Goal: Information Seeking & Learning: Find contact information

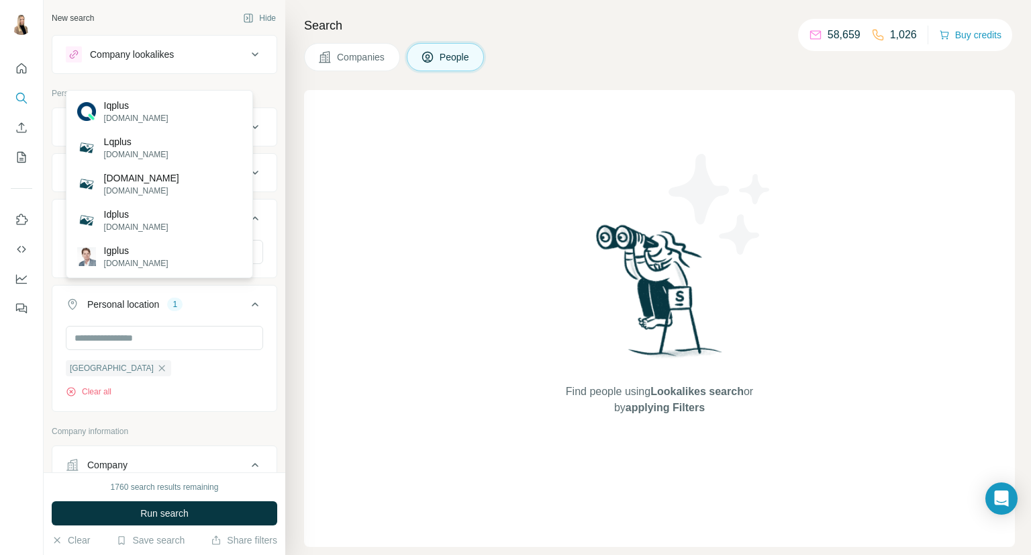
scroll to position [447, 0]
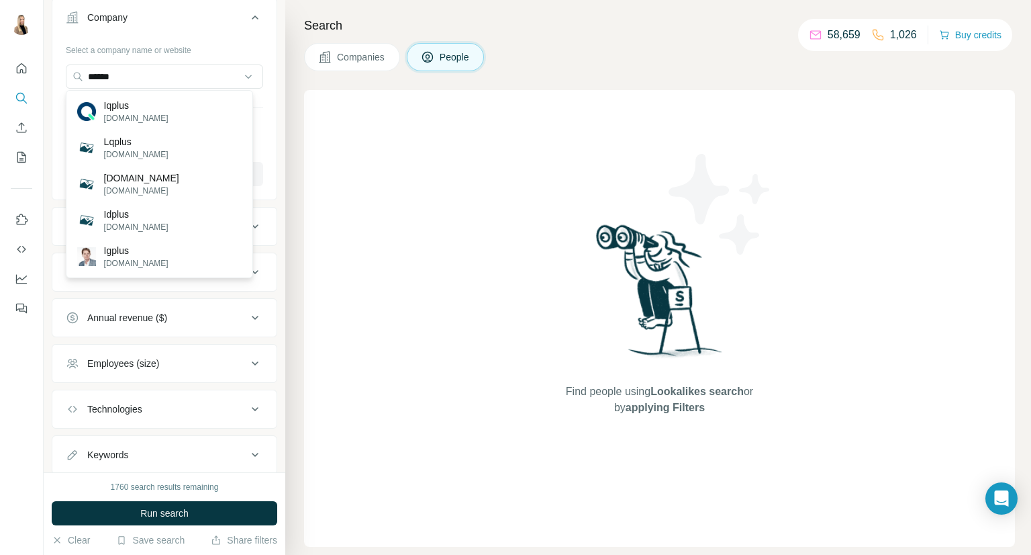
click at [174, 73] on input "******" at bounding box center [164, 76] width 197 height 24
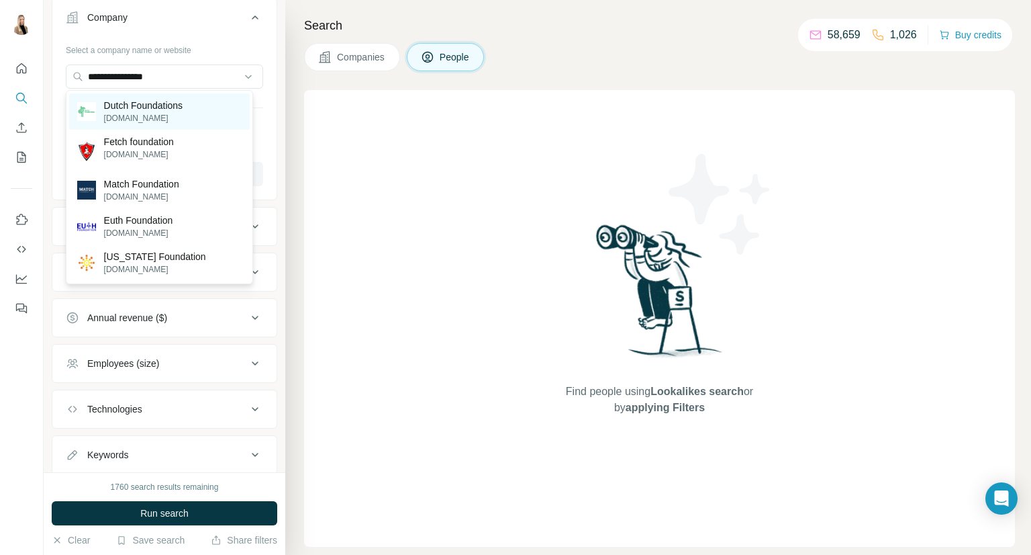
type input "**********"
click at [175, 115] on p "dutchfoundations.com" at bounding box center [143, 118] width 79 height 12
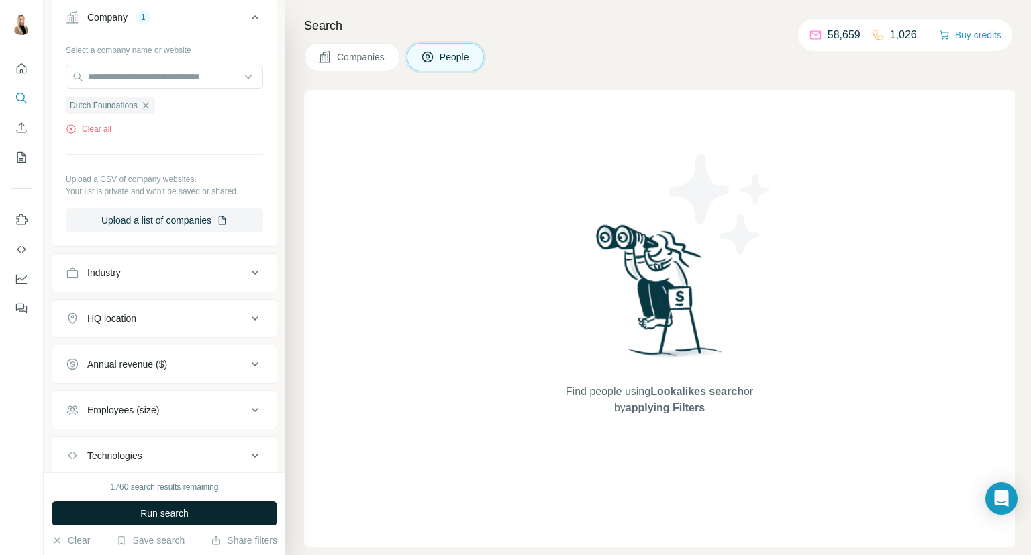
click at [128, 511] on button "Run search" at bounding box center [165, 513] width 226 height 24
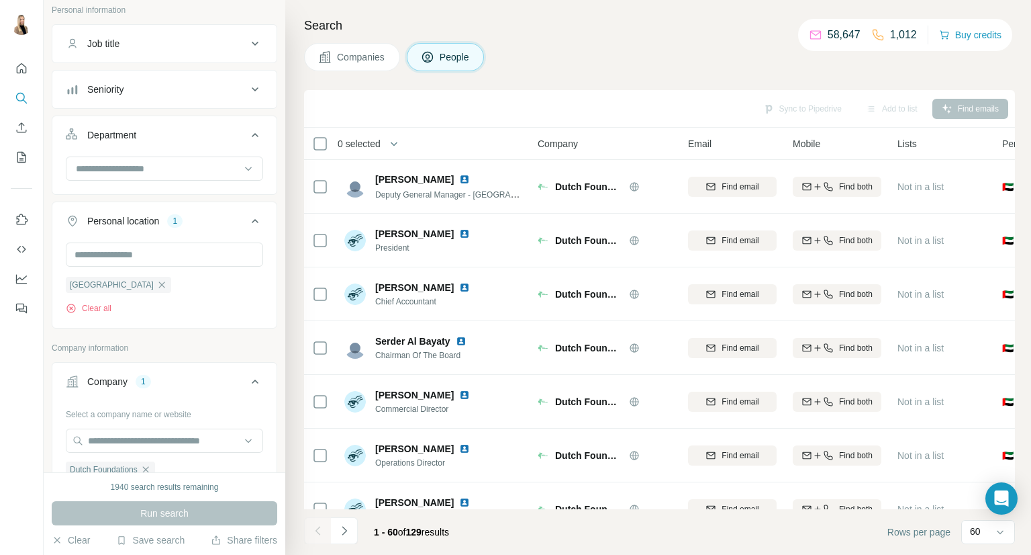
scroll to position [306, 0]
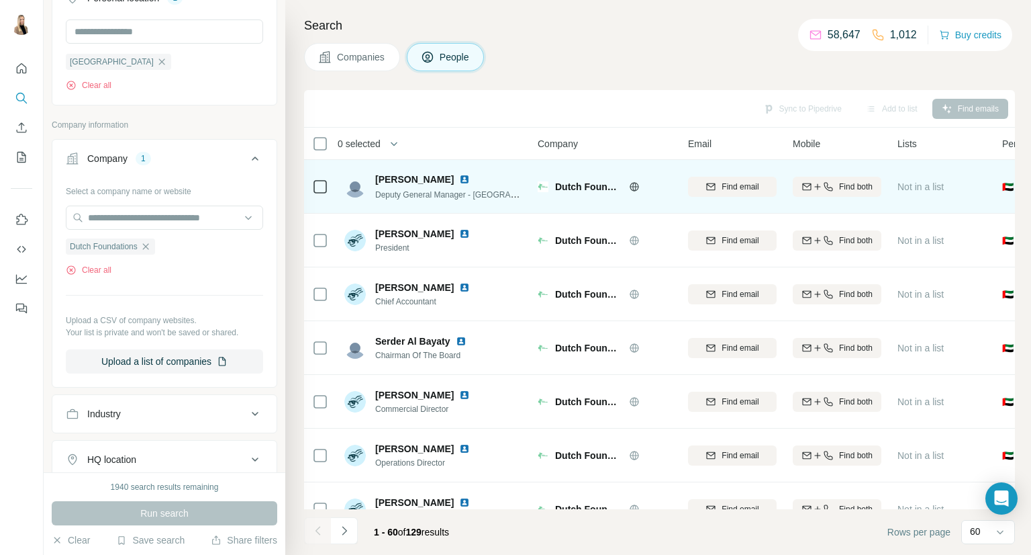
click at [459, 178] on img at bounding box center [464, 179] width 11 height 11
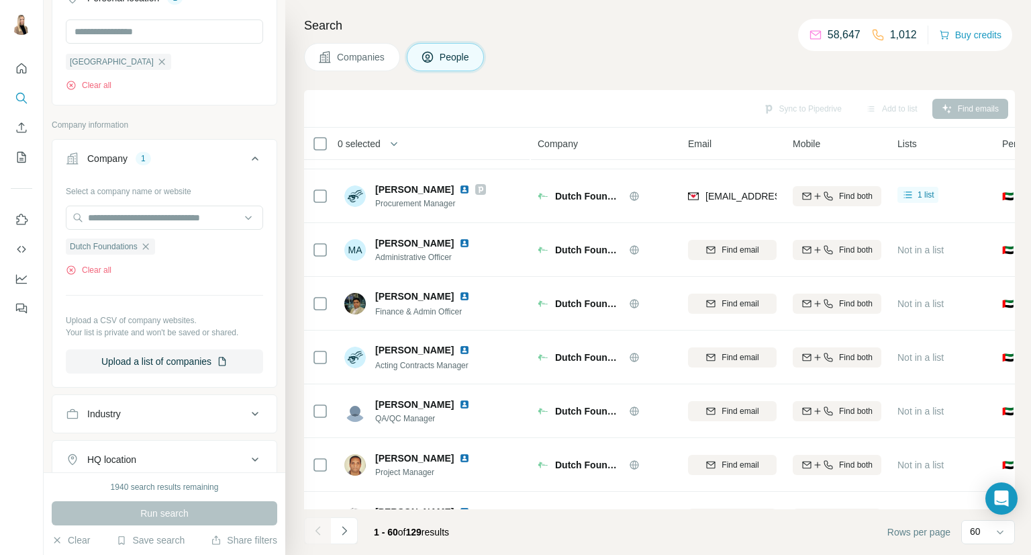
scroll to position [1343, 0]
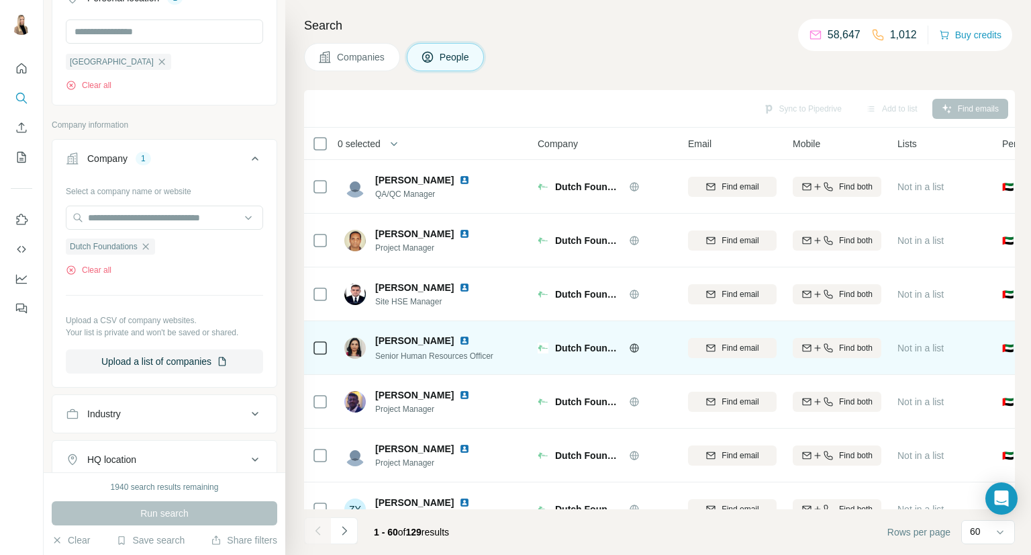
click at [459, 336] on img at bounding box center [464, 340] width 11 height 11
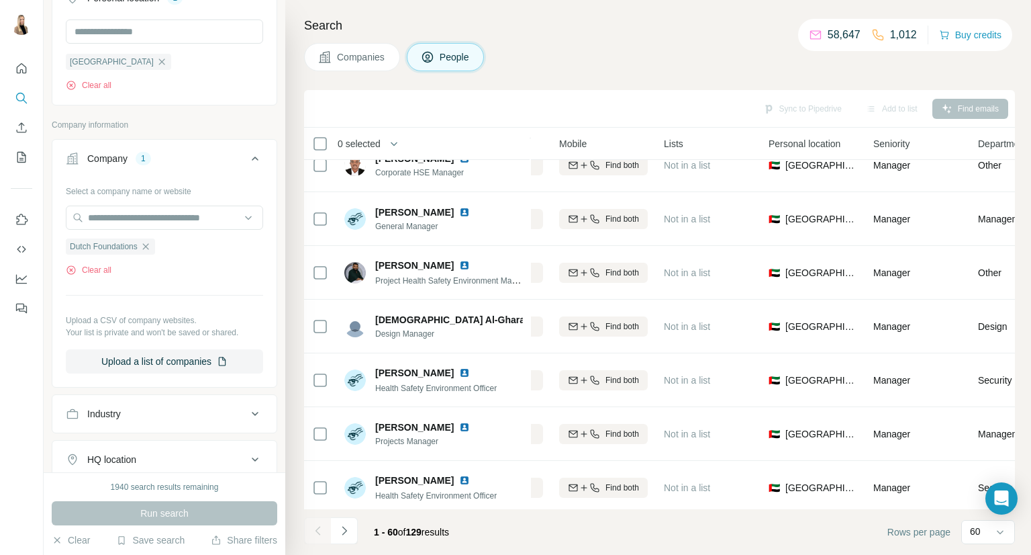
scroll to position [671, 234]
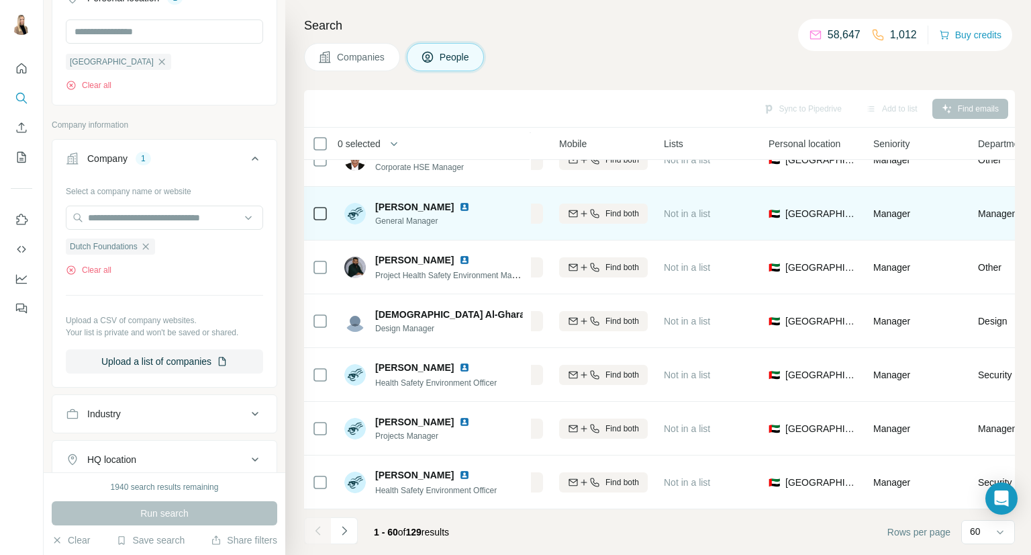
click at [459, 208] on img at bounding box center [464, 206] width 11 height 11
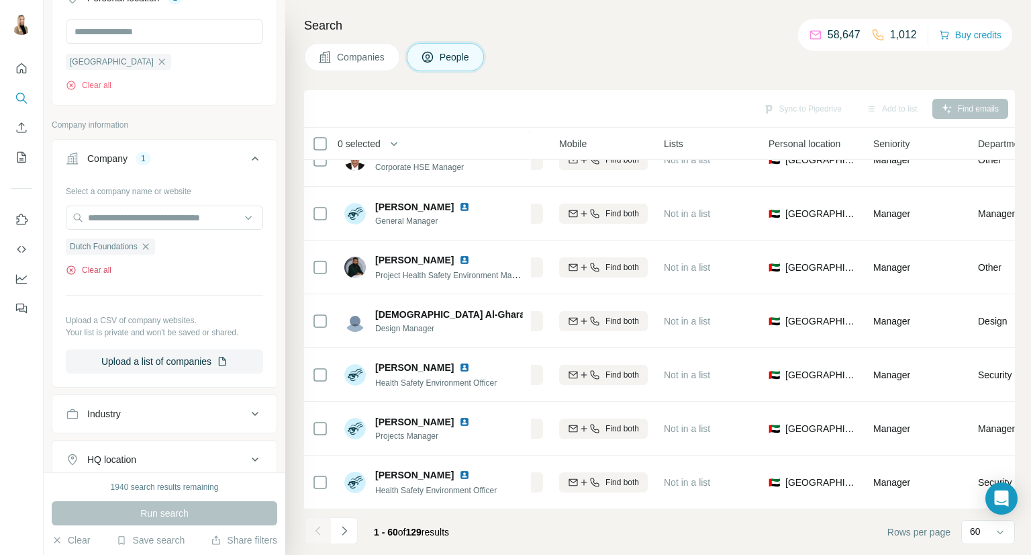
click at [99, 272] on button "Clear all" at bounding box center [89, 270] width 46 height 12
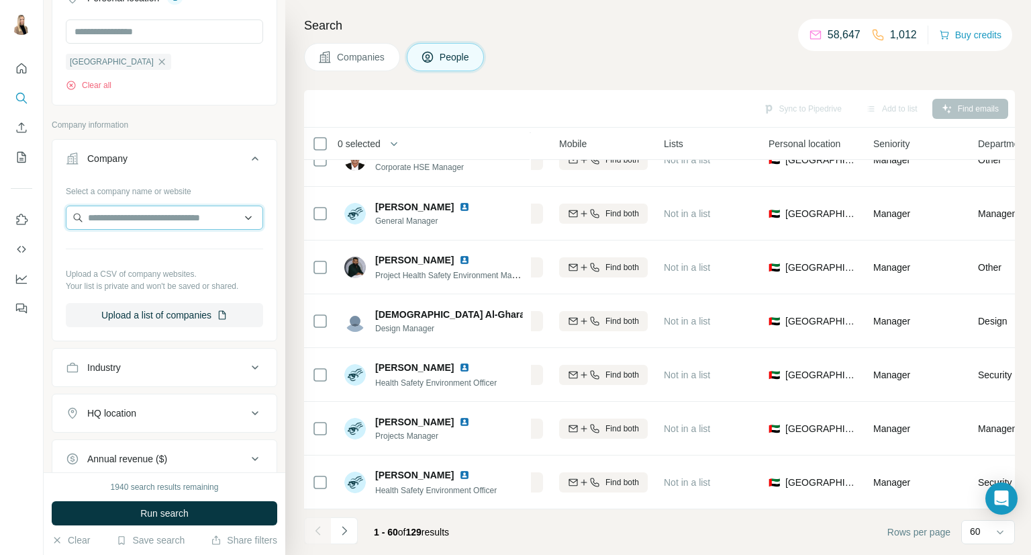
click at [141, 221] on input "text" at bounding box center [164, 217] width 197 height 24
type input "**********"
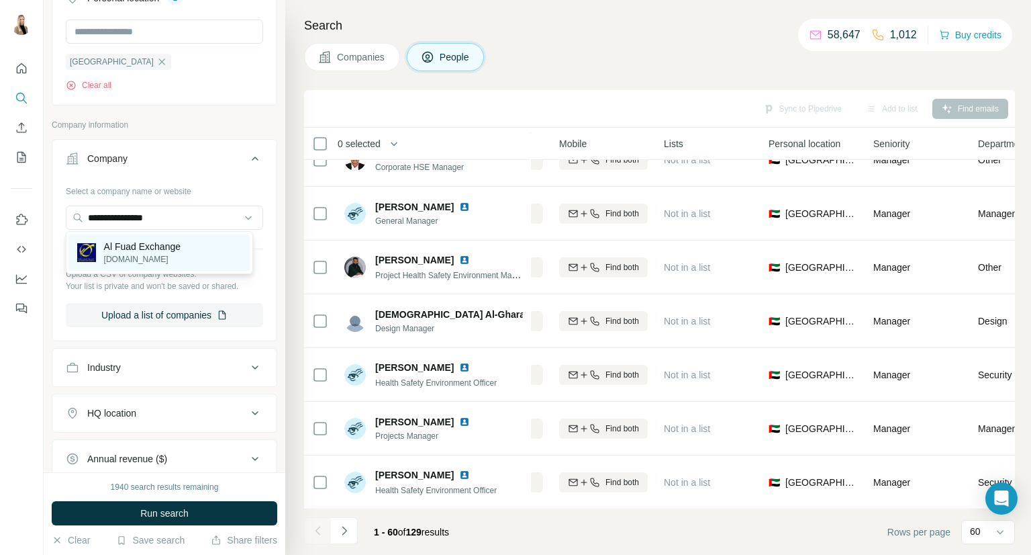
click at [181, 250] on p "Al Fuad Exchange" at bounding box center [142, 246] width 77 height 13
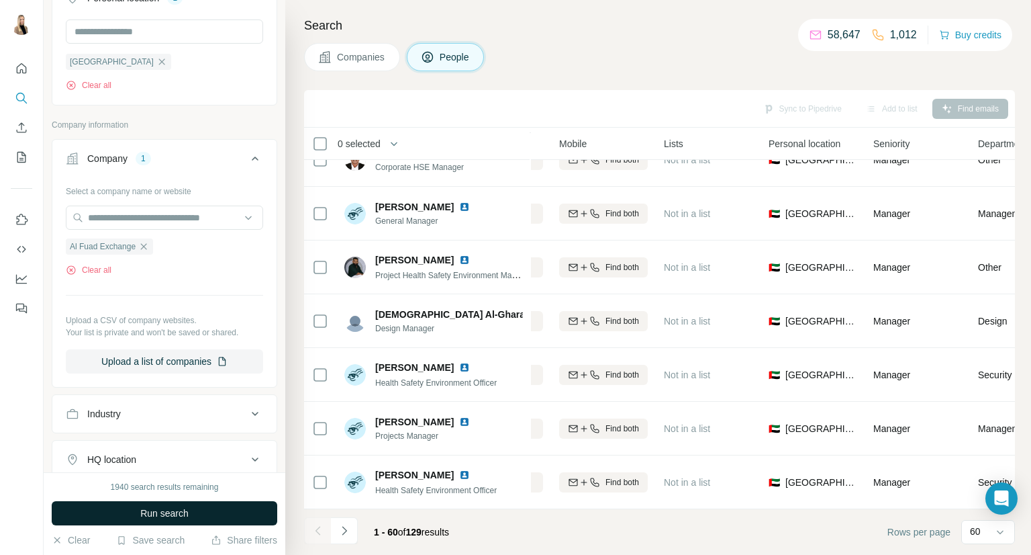
click at [170, 515] on span "Run search" at bounding box center [164, 512] width 48 height 13
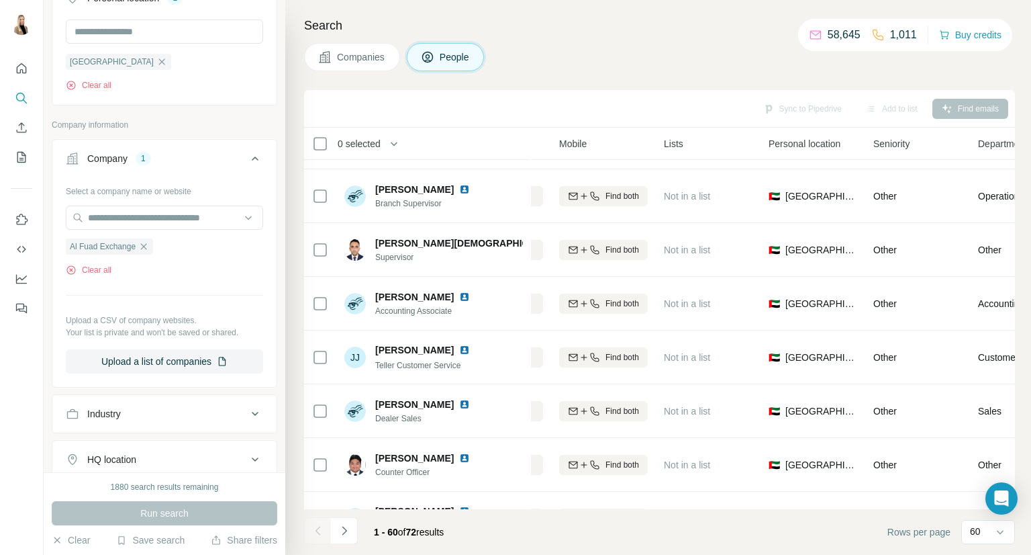
scroll to position [1343, 234]
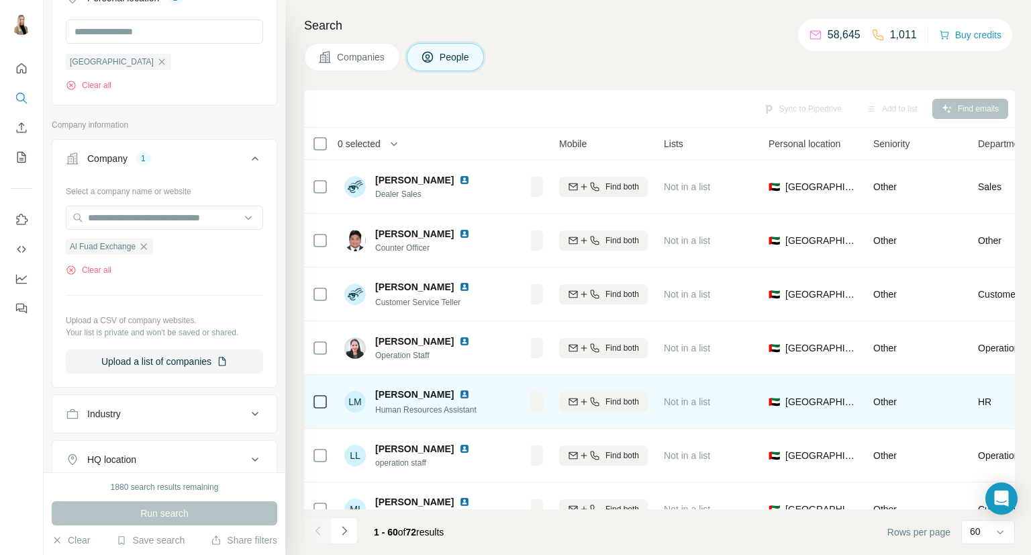
click at [459, 393] on img at bounding box center [464, 394] width 11 height 11
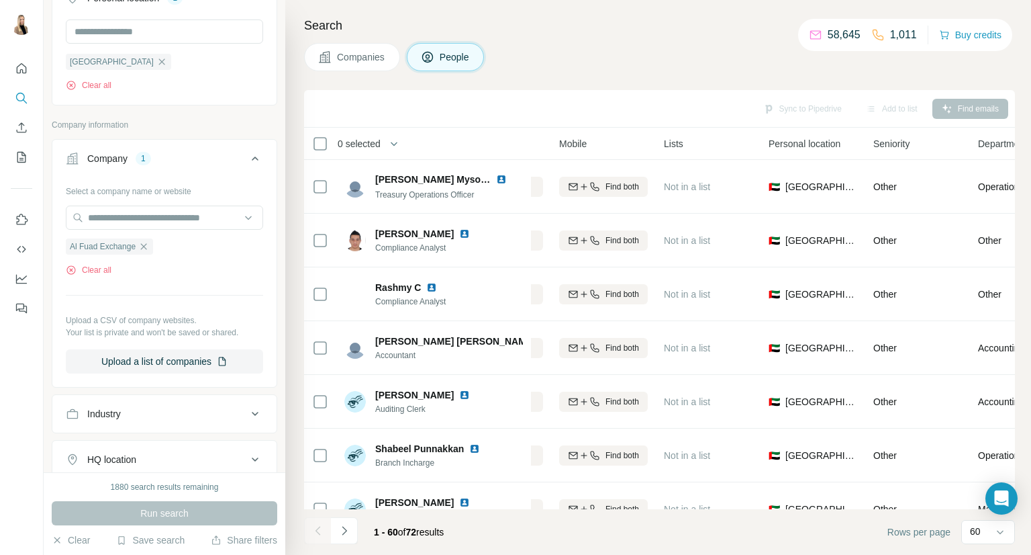
scroll to position [2880, 234]
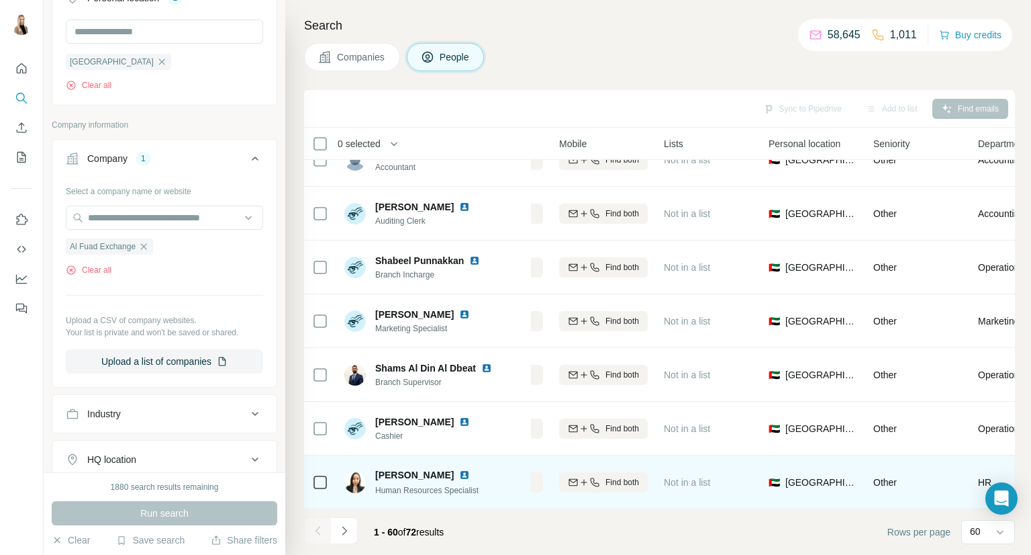
click at [459, 469] on img at bounding box center [464, 474] width 11 height 11
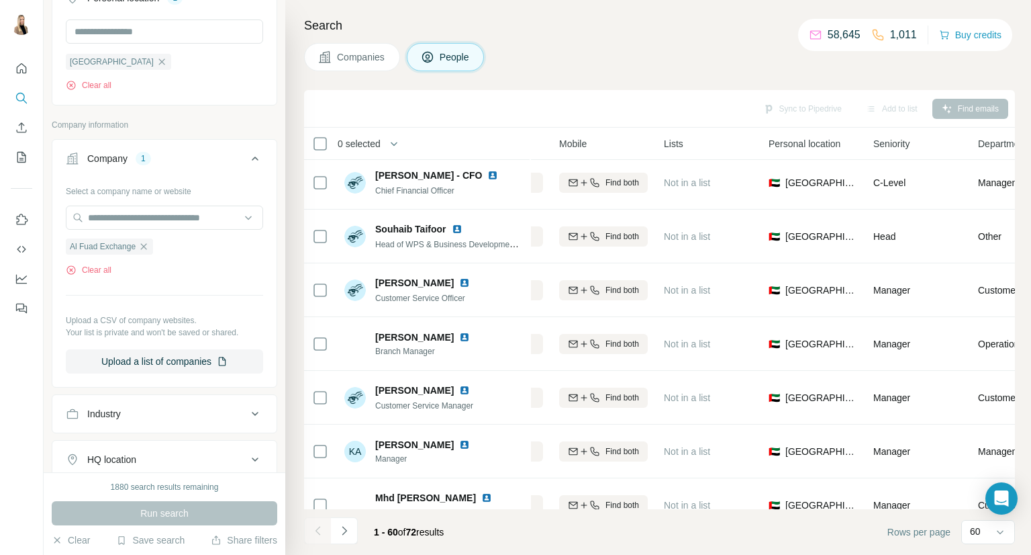
scroll to position [0, 234]
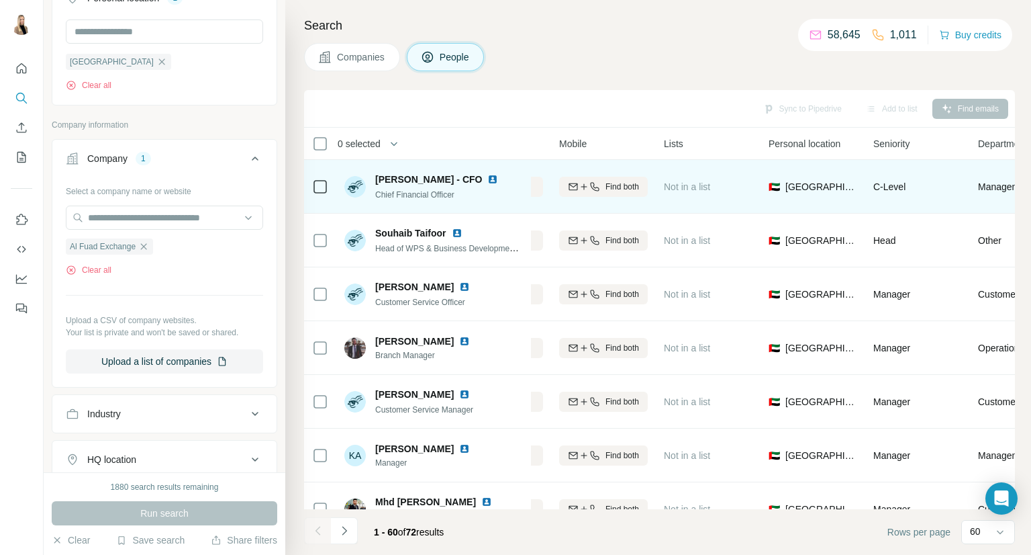
click at [498, 179] on img at bounding box center [492, 179] width 11 height 11
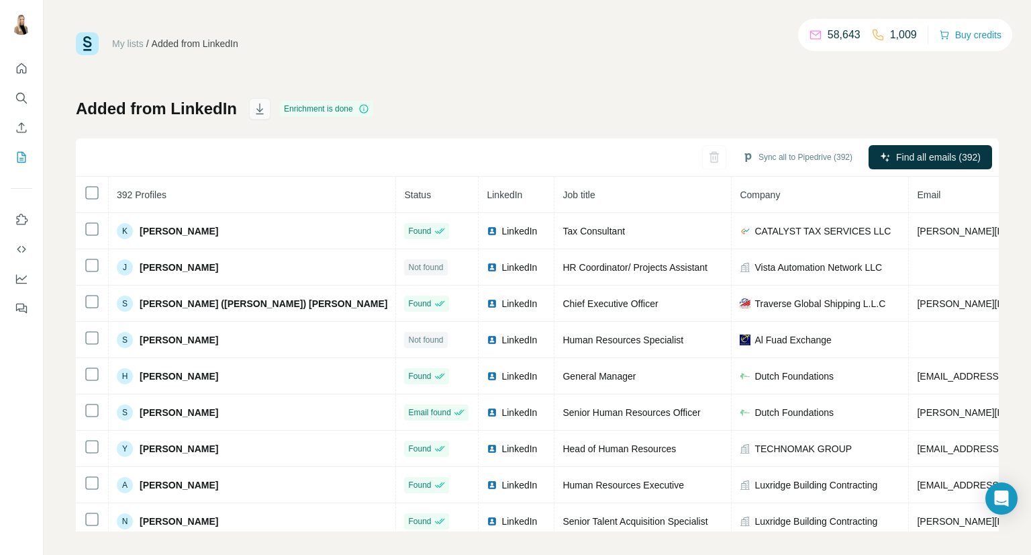
click at [258, 111] on icon "button" at bounding box center [259, 110] width 7 height 4
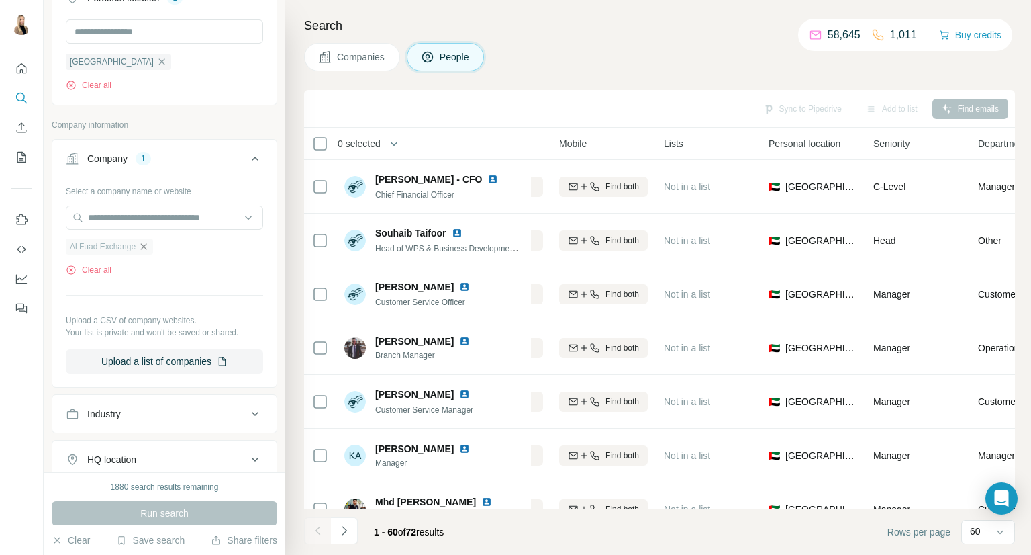
click at [143, 246] on icon "button" at bounding box center [143, 246] width 11 height 11
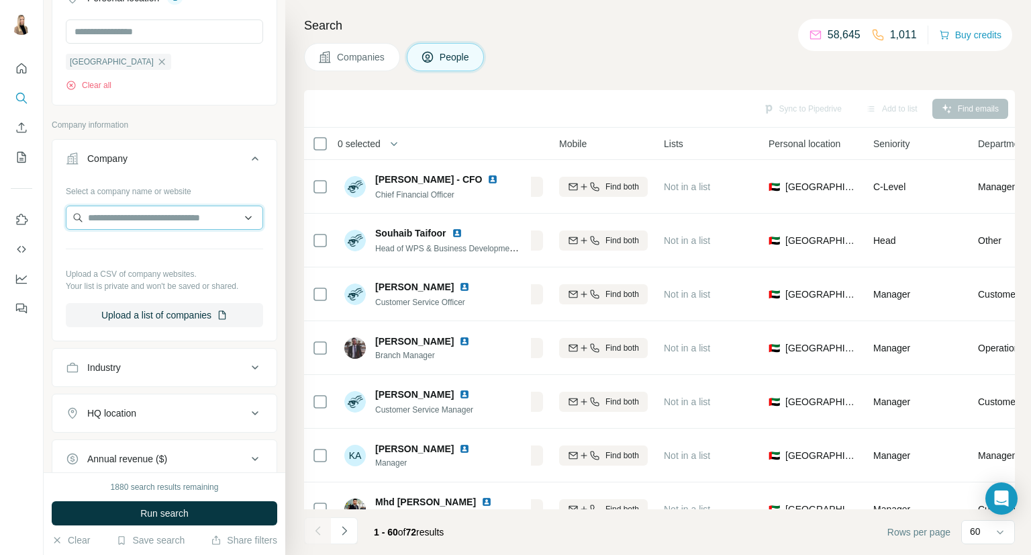
click at [154, 208] on input "text" at bounding box center [164, 217] width 197 height 24
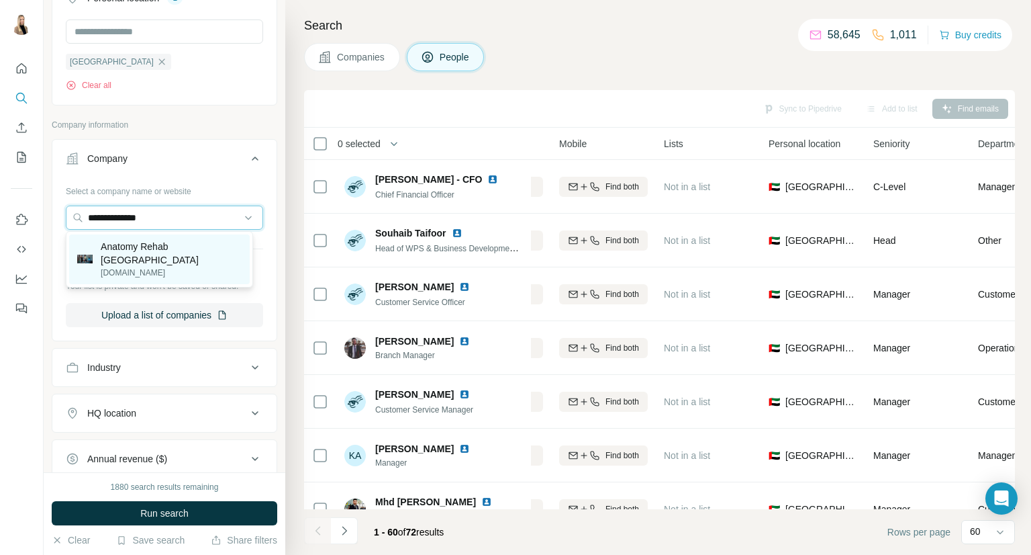
type input "**********"
click at [164, 250] on p "Anatomy Rehab [GEOGRAPHIC_DATA]" at bounding box center [171, 253] width 141 height 27
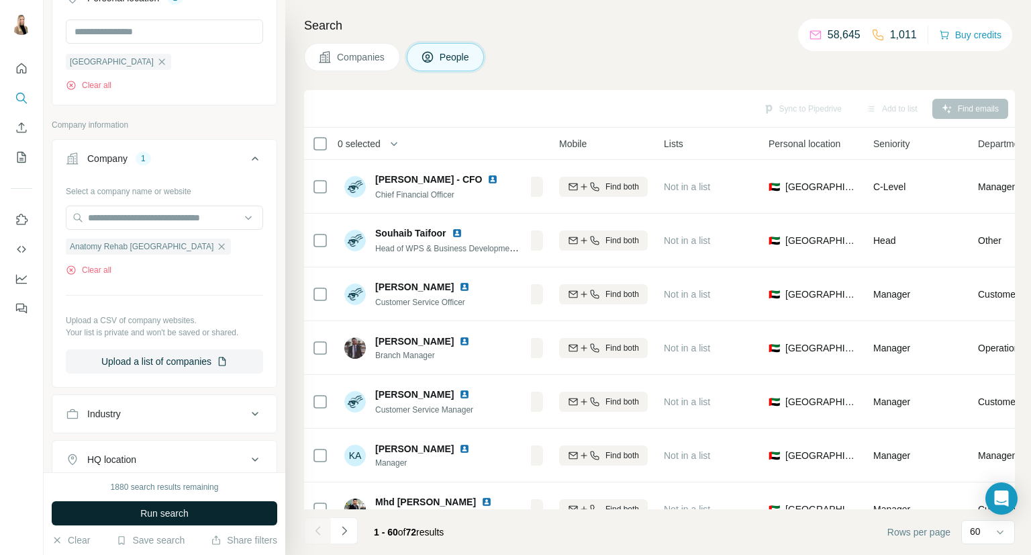
click at [152, 508] on span "Run search" at bounding box center [164, 512] width 48 height 13
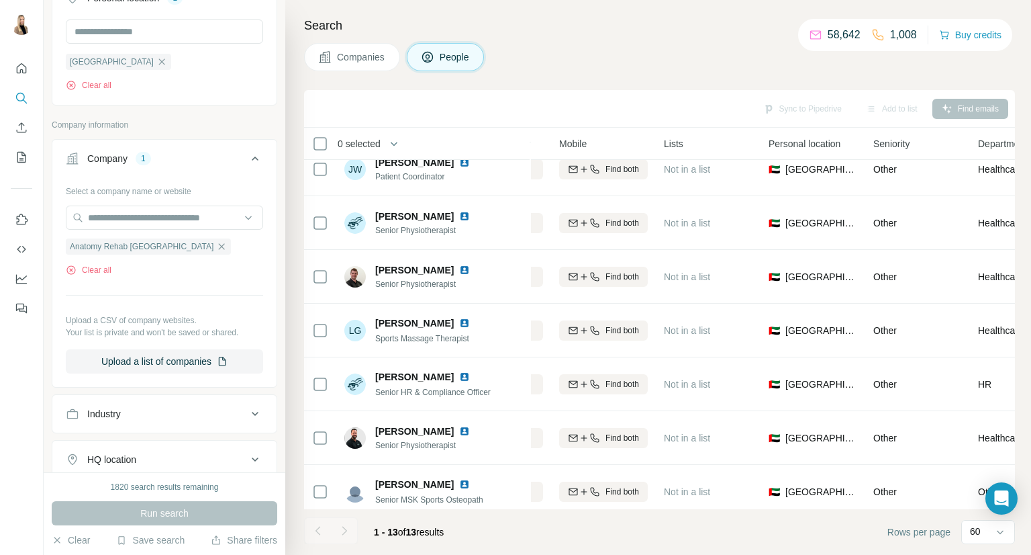
scroll to position [356, 234]
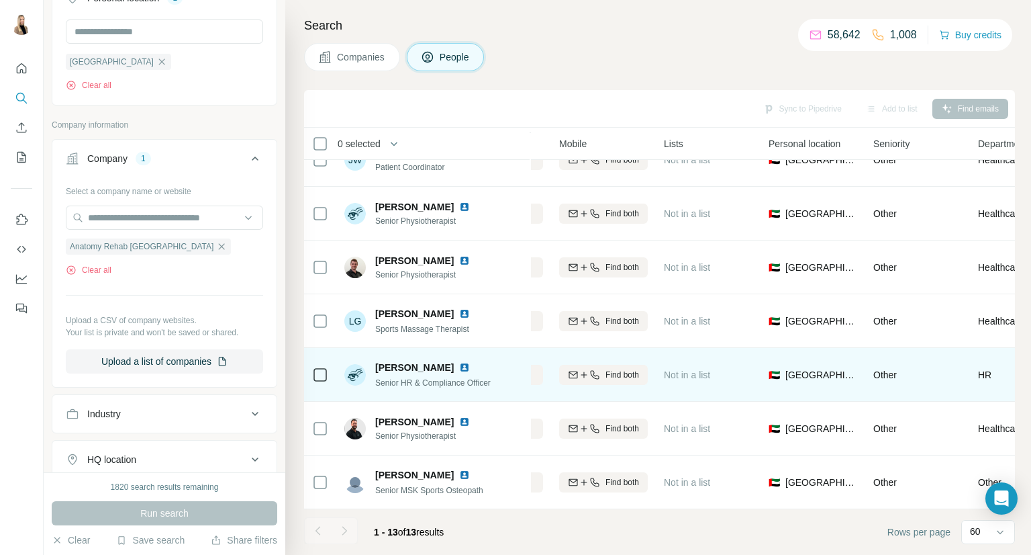
click at [459, 362] on img at bounding box center [464, 367] width 11 height 11
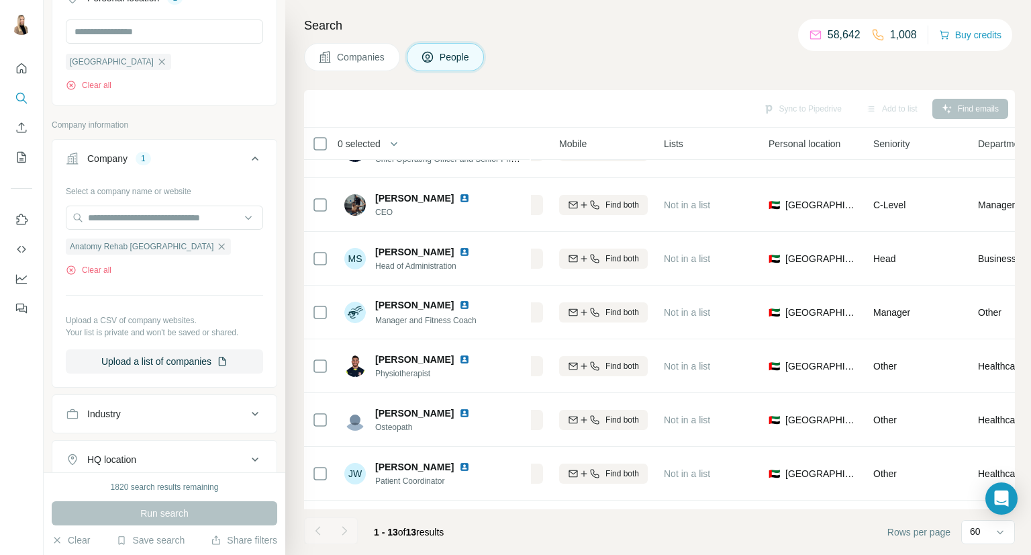
scroll to position [0, 234]
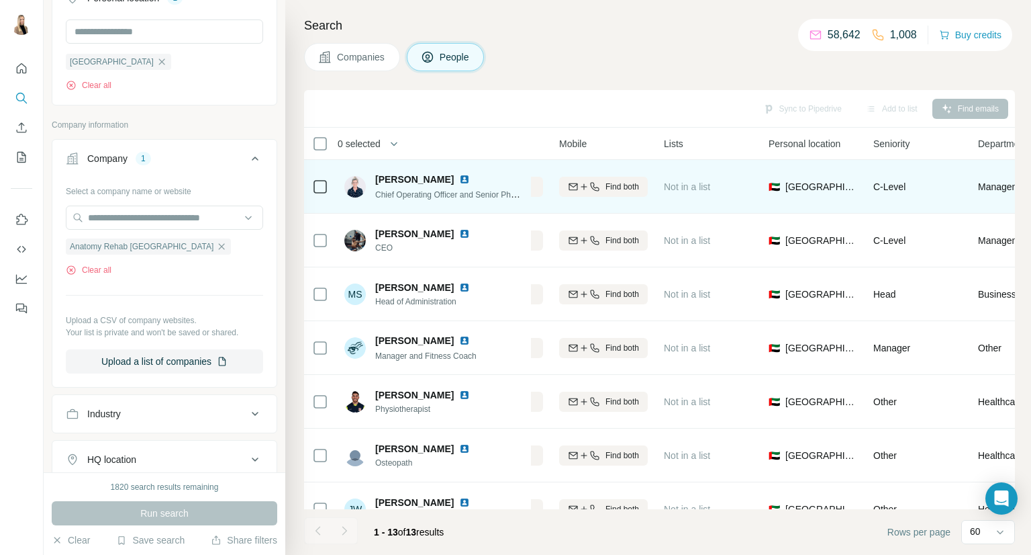
click at [459, 179] on img at bounding box center [464, 179] width 11 height 11
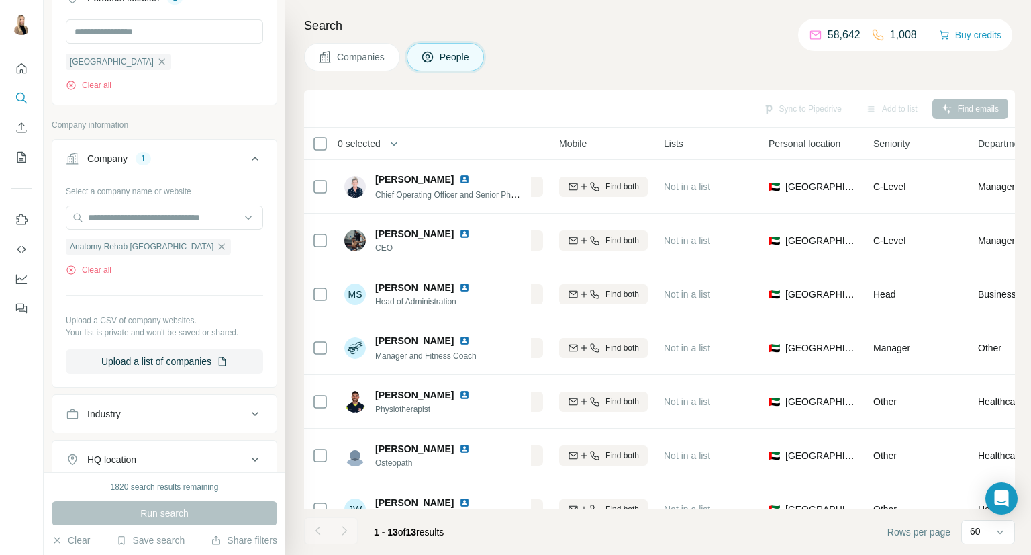
drag, startPoint x: 161, startPoint y: 249, endPoint x: 158, endPoint y: 234, distance: 15.8
click at [216, 249] on icon "button" at bounding box center [221, 246] width 11 height 11
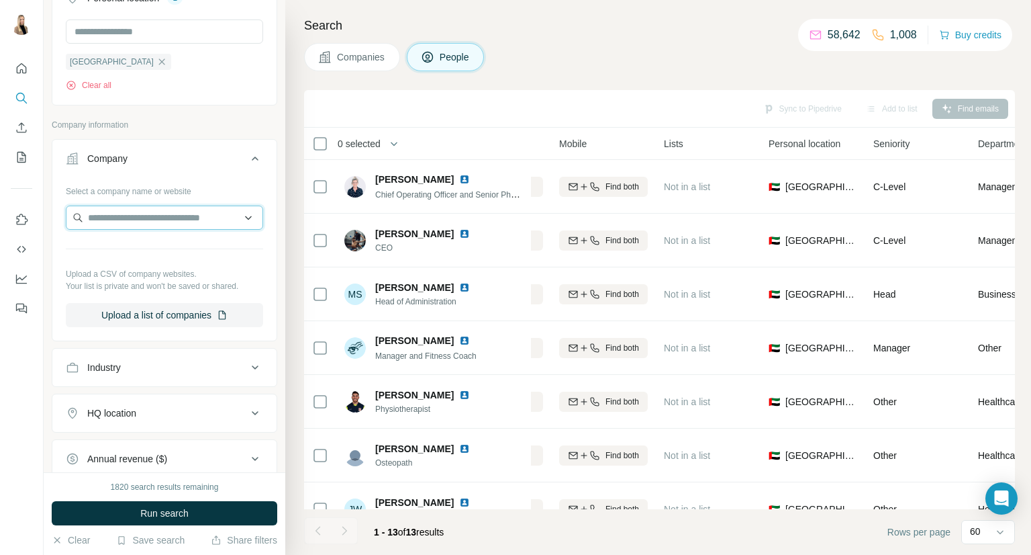
click at [158, 213] on input "text" at bounding box center [164, 217] width 197 height 24
type input "*"
type input "**********"
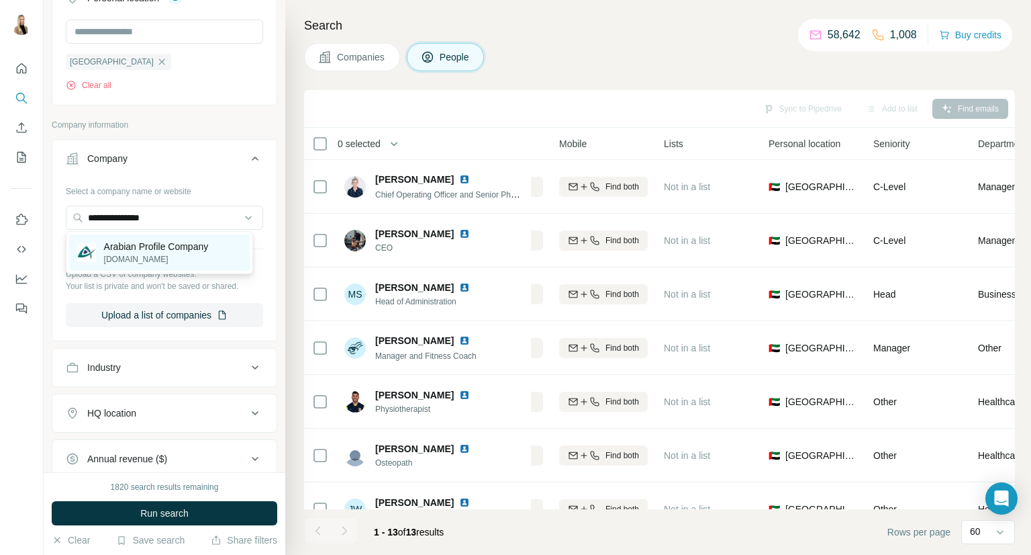
click at [158, 244] on p "Arabian Profile Company" at bounding box center [156, 246] width 105 height 13
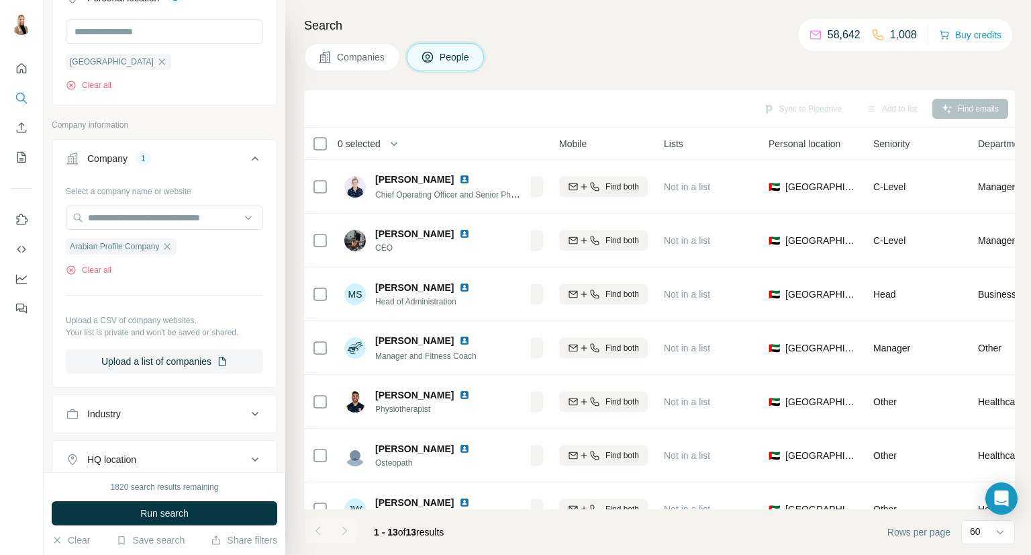
drag, startPoint x: 121, startPoint y: 512, endPoint x: 144, endPoint y: 477, distance: 42.6
click at [121, 512] on button "Run search" at bounding box center [165, 513] width 226 height 24
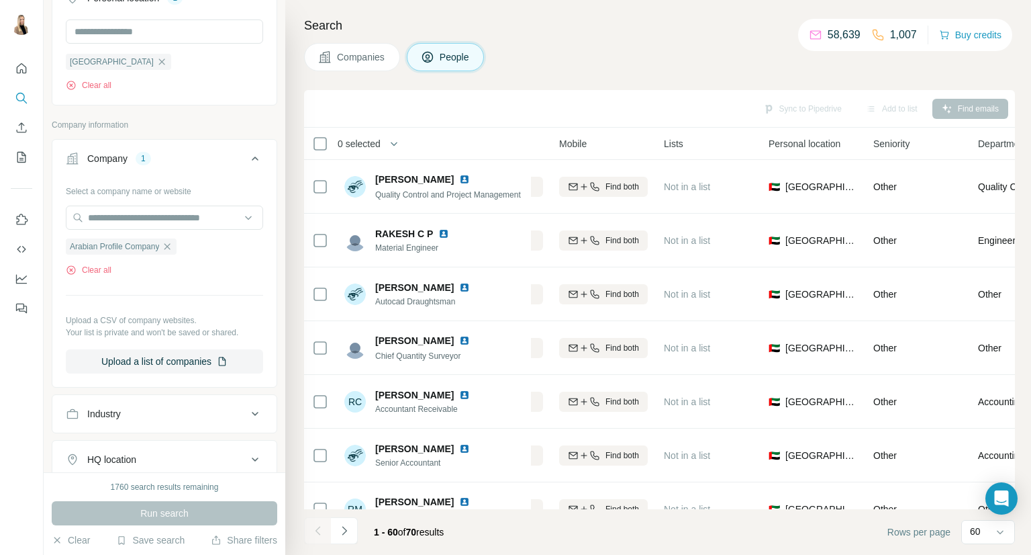
scroll to position [83, 0]
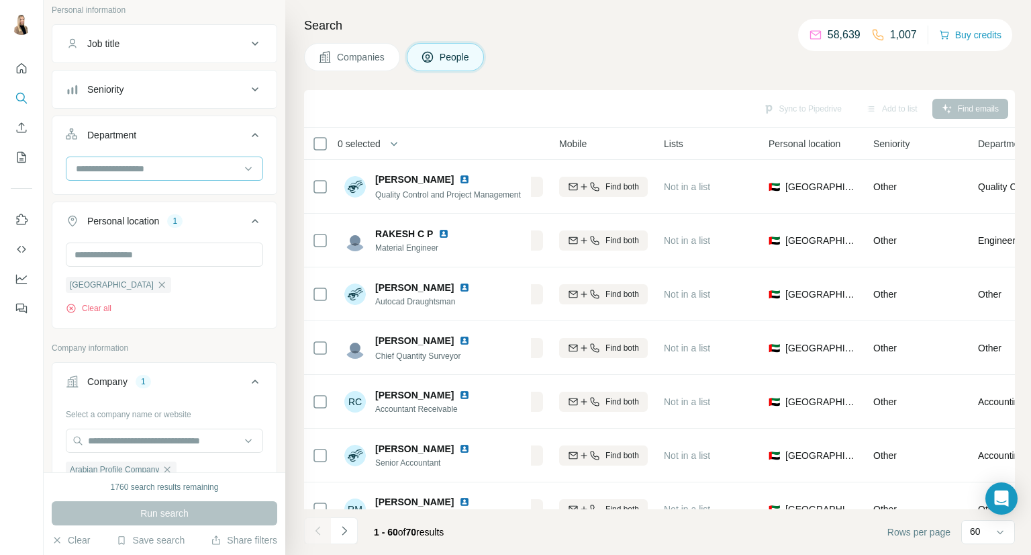
click at [218, 164] on input at bounding box center [158, 168] width 166 height 15
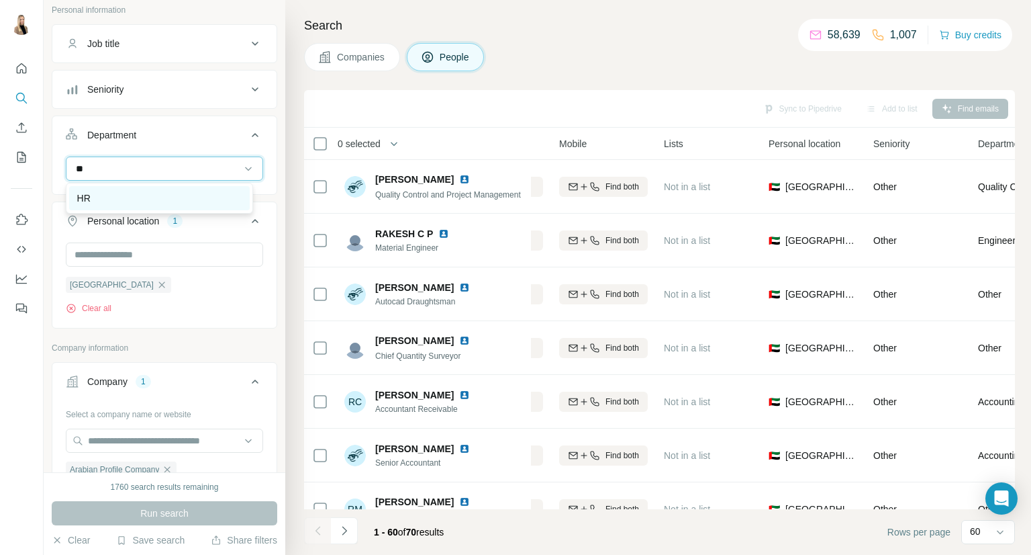
type input "**"
click at [204, 202] on div "HR" at bounding box center [159, 197] width 164 height 13
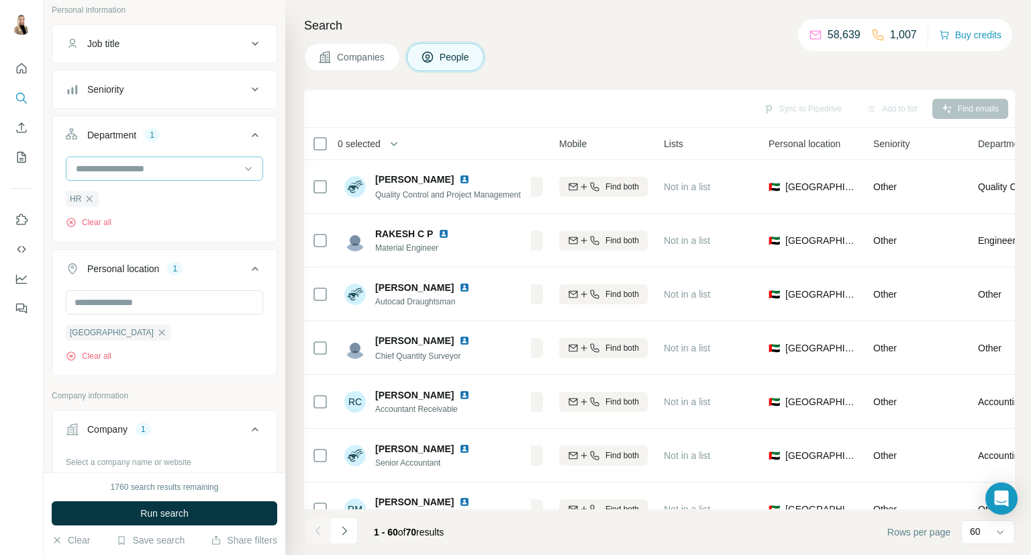
click at [203, 164] on input at bounding box center [158, 168] width 166 height 15
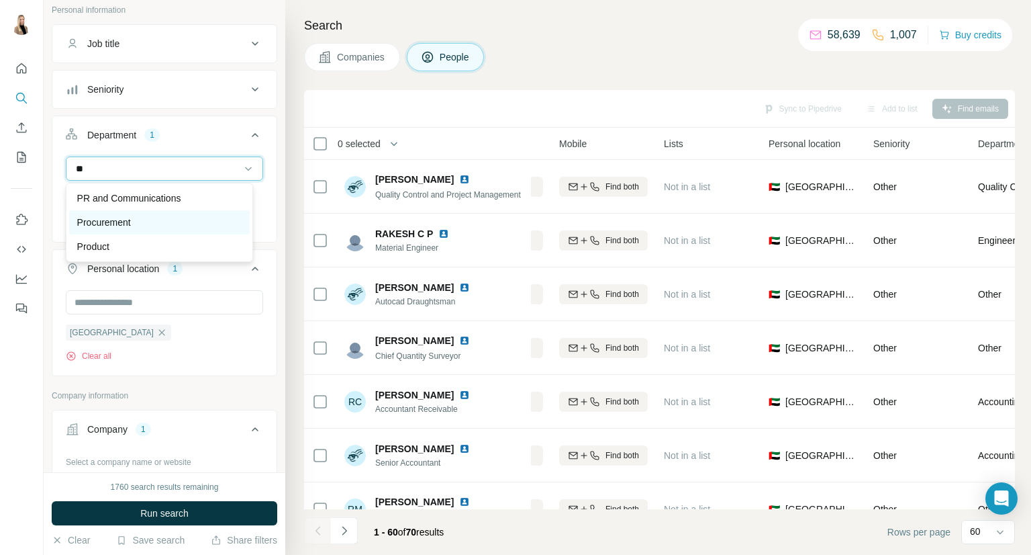
type input "**"
click at [198, 210] on div "Procurement" at bounding box center [159, 222] width 181 height 24
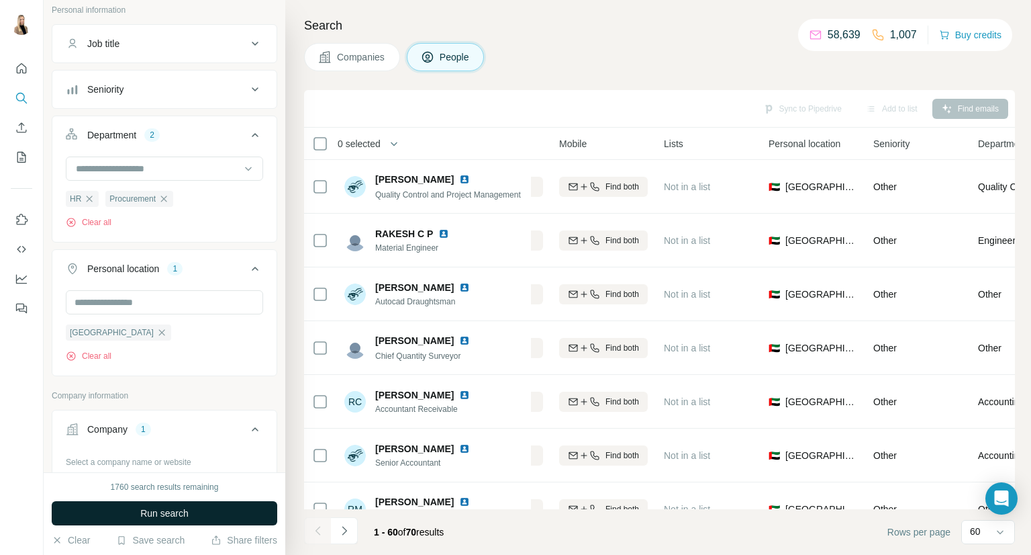
click at [191, 509] on button "Run search" at bounding box center [165, 513] width 226 height 24
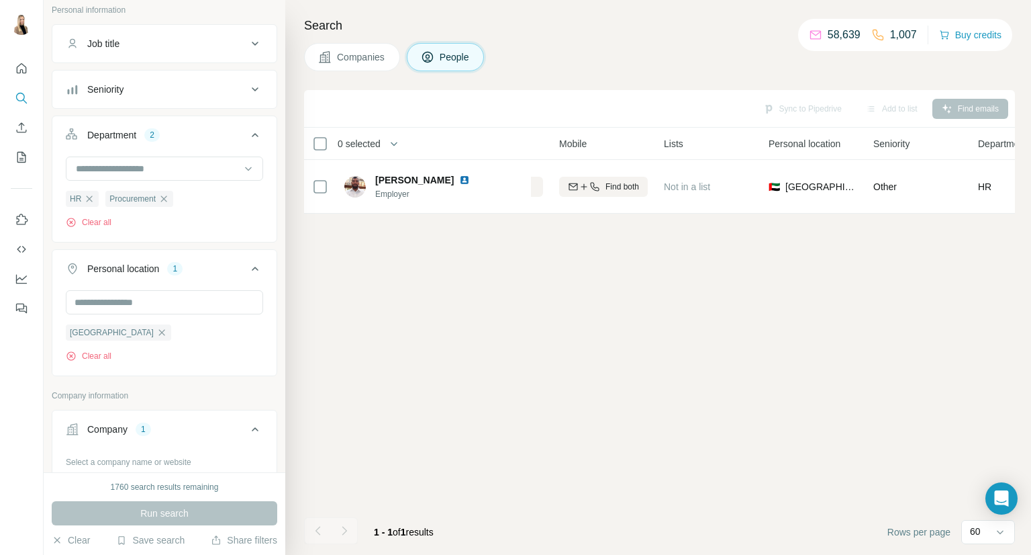
scroll to position [0, 234]
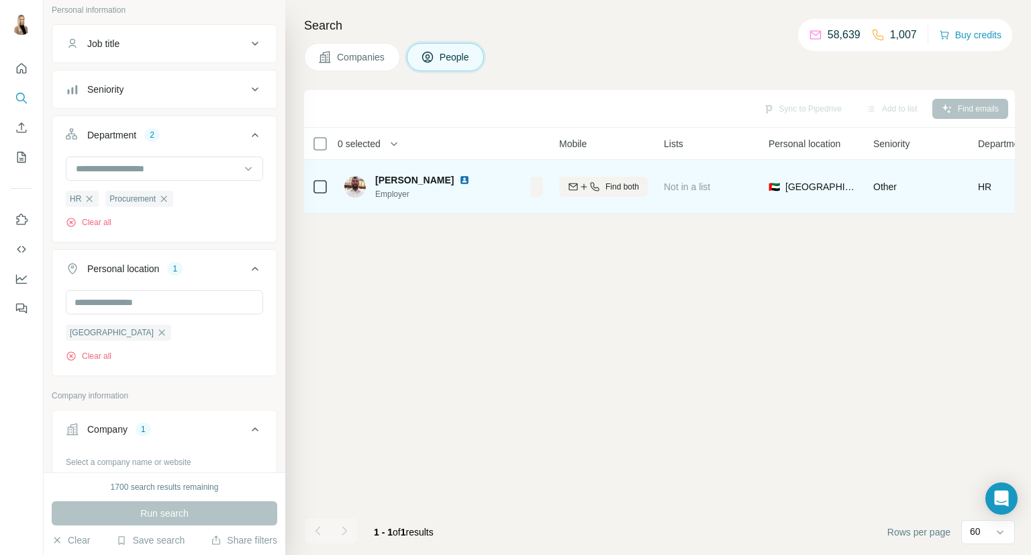
click at [459, 183] on img at bounding box center [464, 180] width 11 height 11
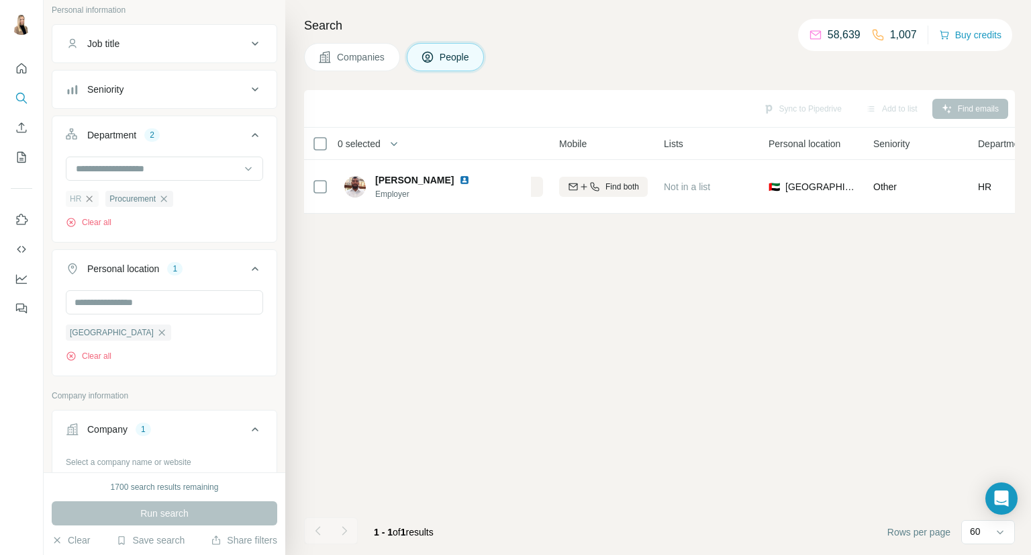
click at [92, 198] on icon "button" at bounding box center [89, 198] width 11 height 11
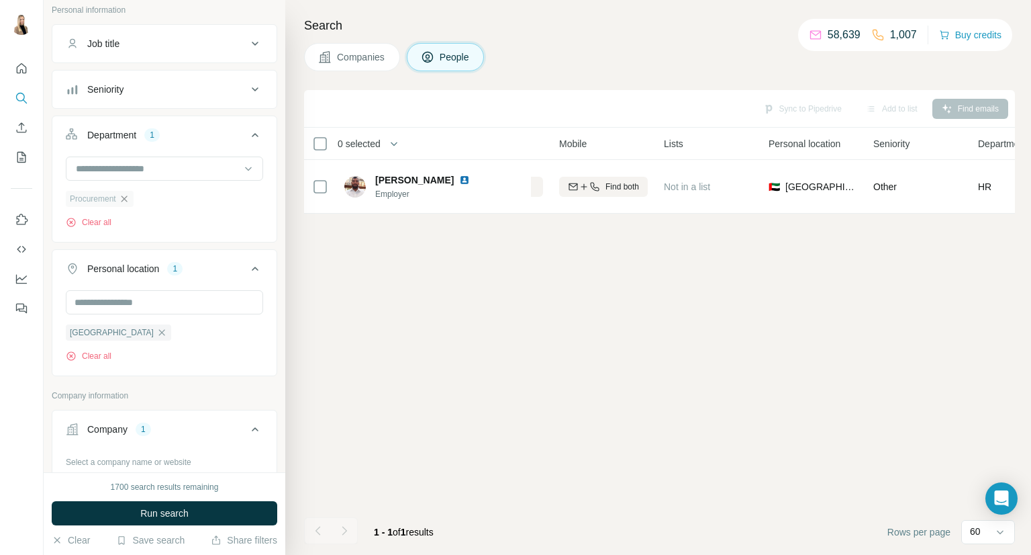
drag, startPoint x: 129, startPoint y: 197, endPoint x: 146, endPoint y: 253, distance: 58.2
click at [156, 512] on span "Run search" at bounding box center [164, 512] width 48 height 13
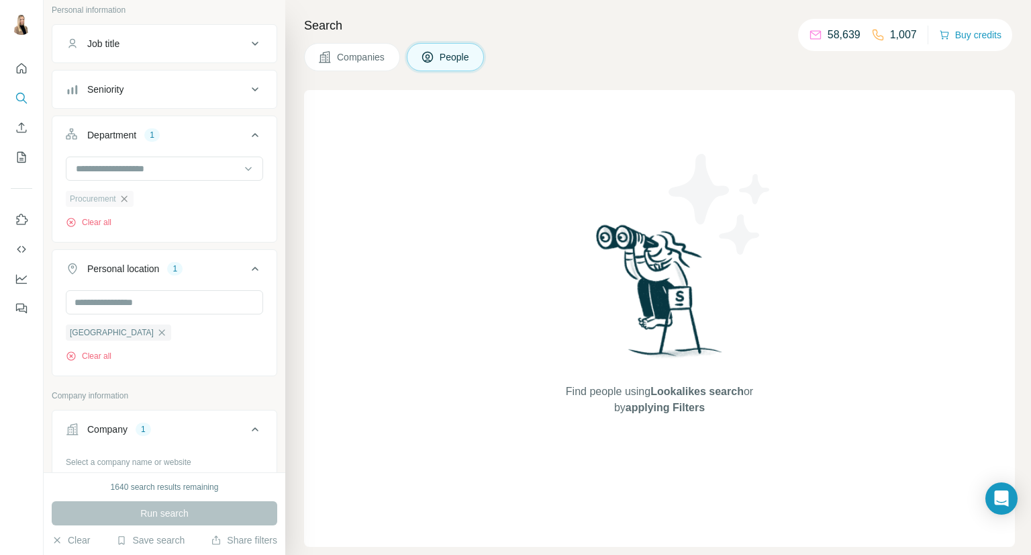
click at [126, 197] on icon "button" at bounding box center [124, 198] width 11 height 11
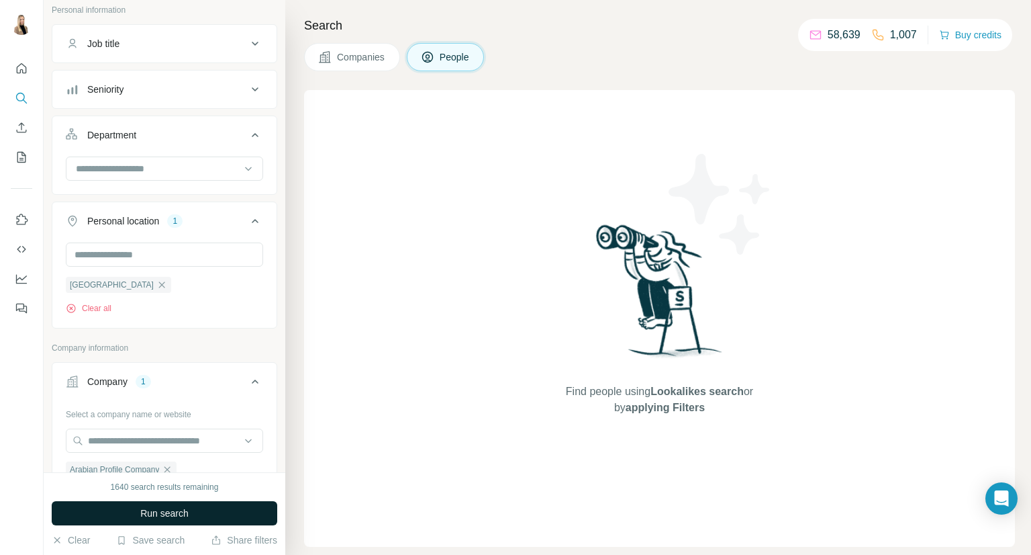
click at [140, 516] on span "Run search" at bounding box center [164, 512] width 48 height 13
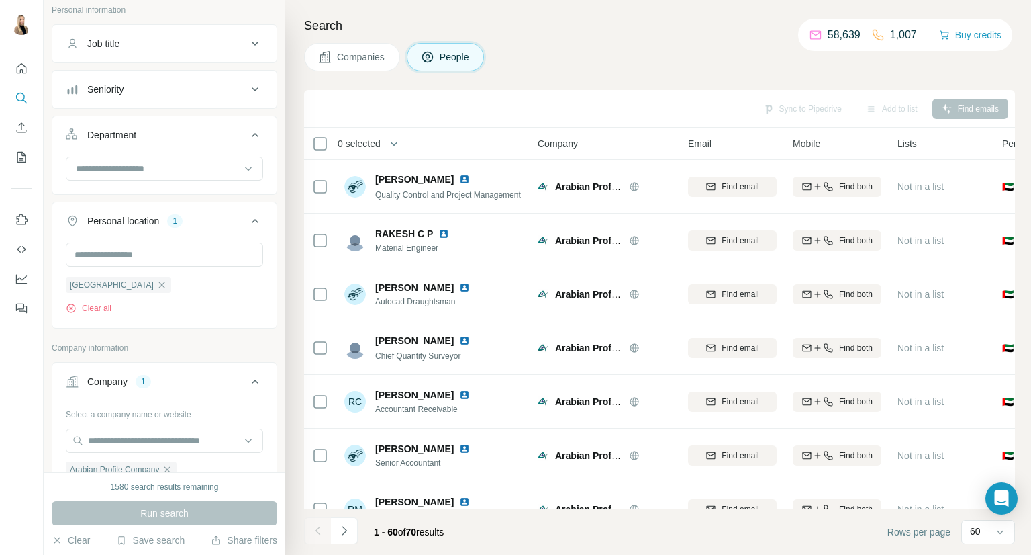
scroll to position [2880, 0]
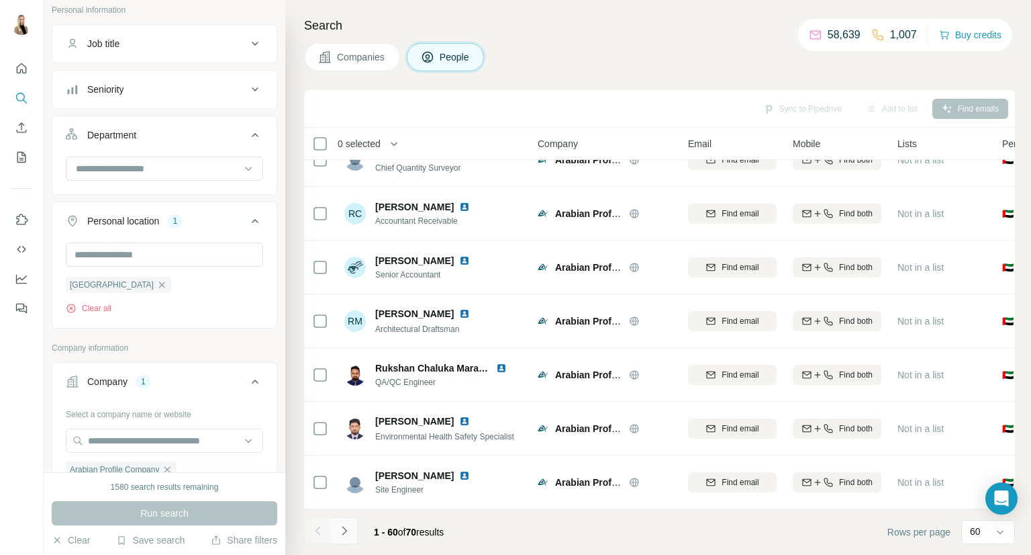
click at [348, 526] on icon "Navigate to next page" at bounding box center [344, 530] width 13 height 13
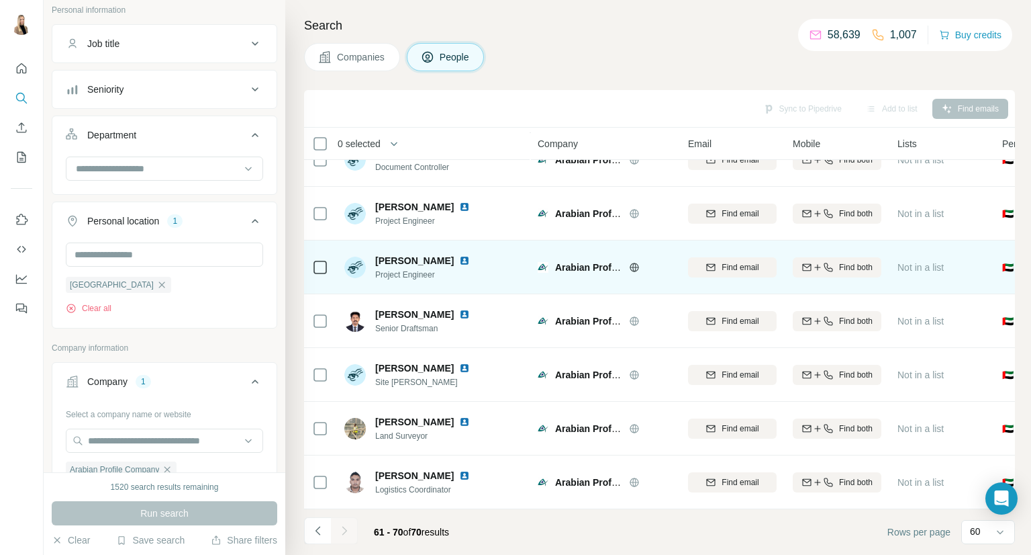
scroll to position [0, 0]
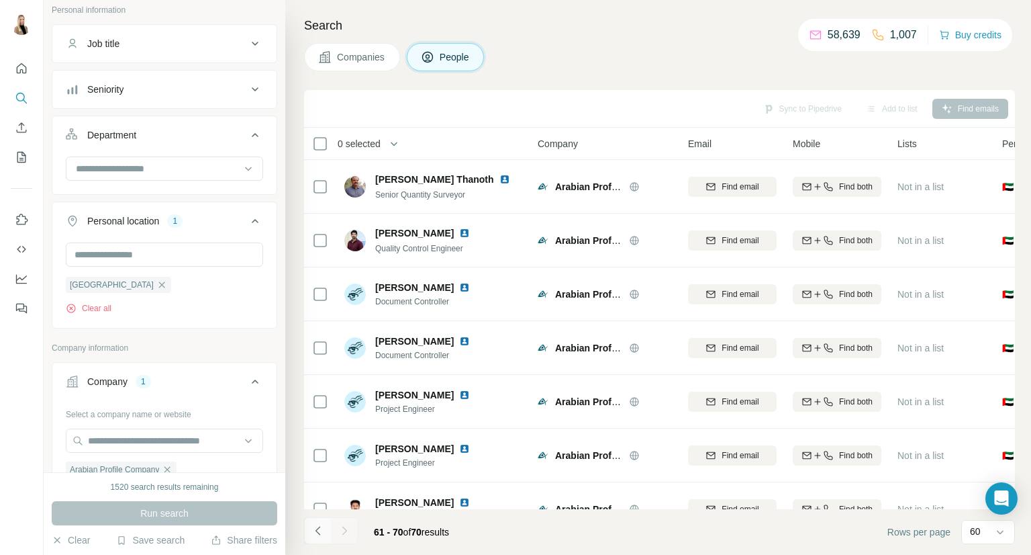
click at [327, 529] on button "Navigate to previous page" at bounding box center [317, 530] width 27 height 27
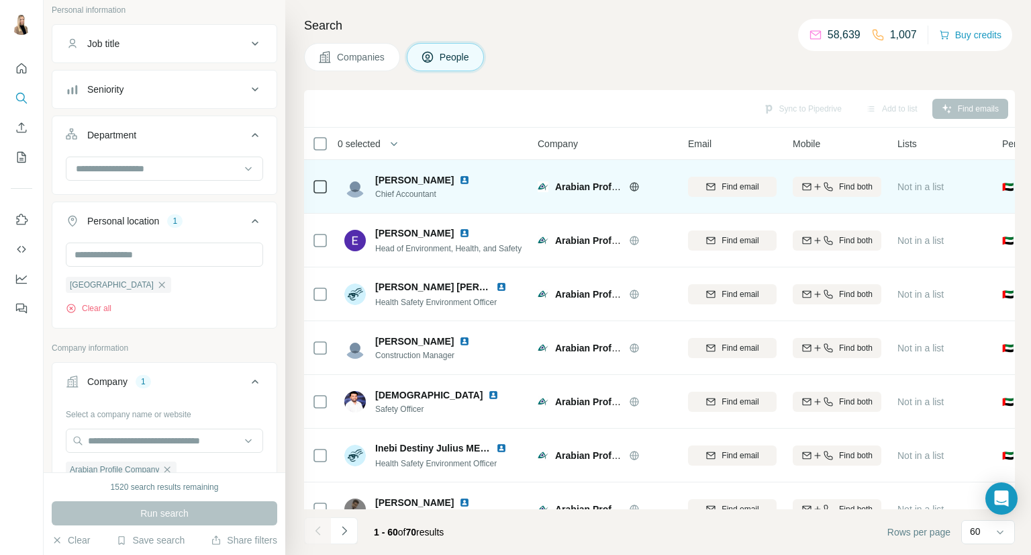
click at [459, 181] on img at bounding box center [464, 180] width 11 height 11
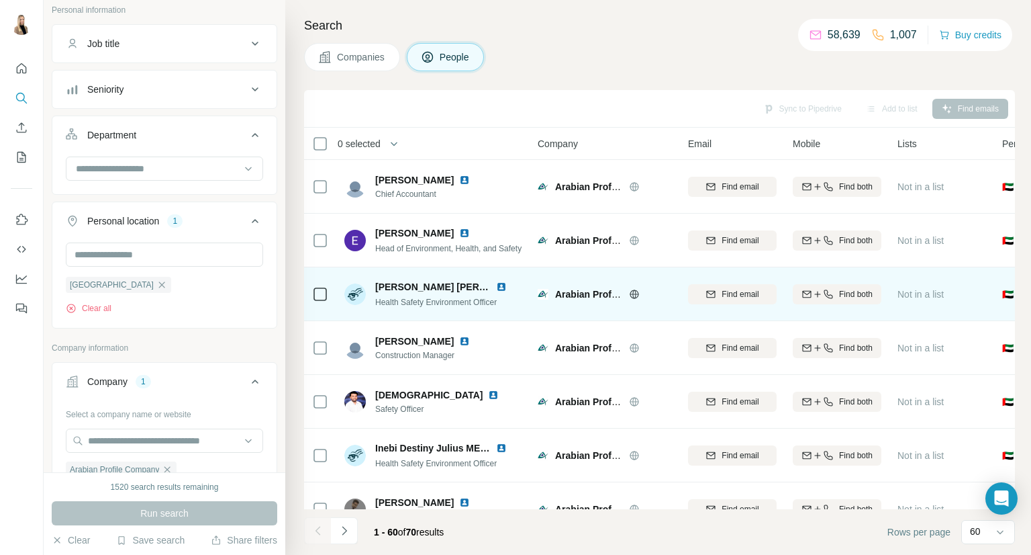
scroll to position [224, 0]
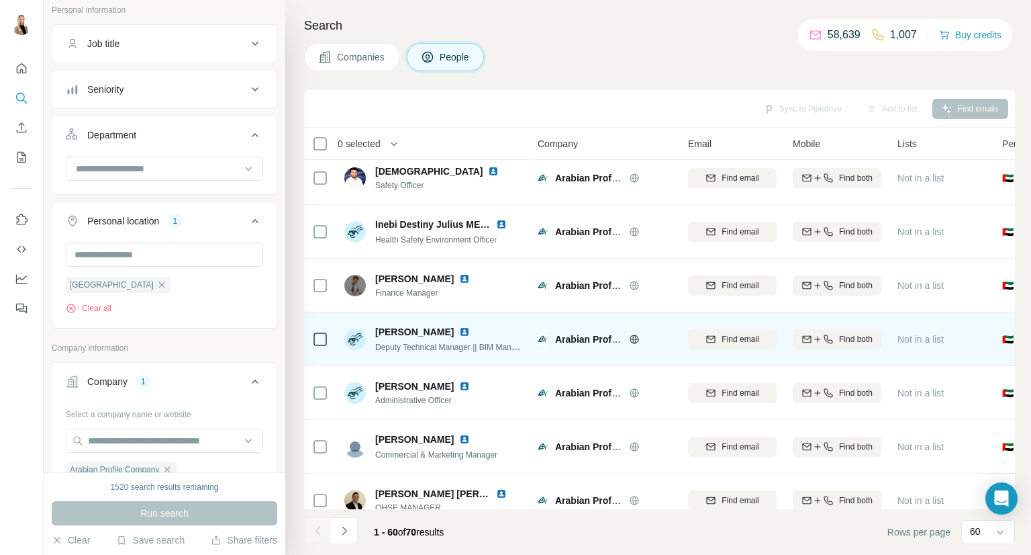
click at [459, 330] on img at bounding box center [464, 331] width 11 height 11
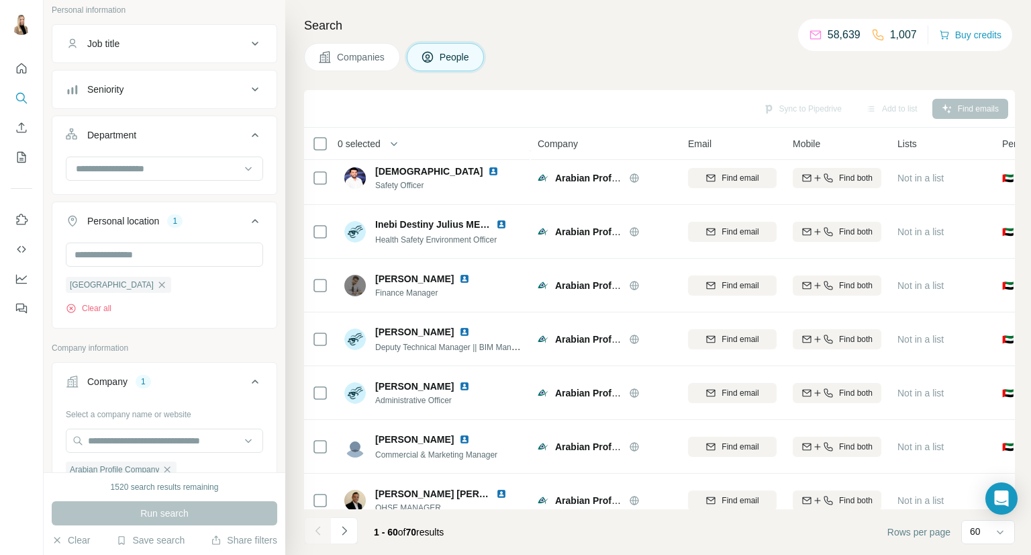
scroll to position [306, 0]
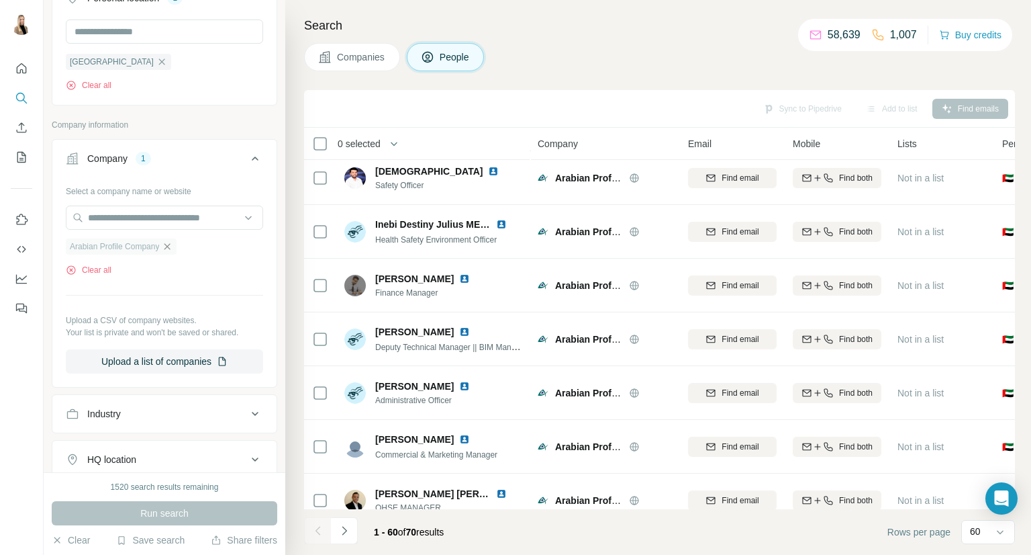
click at [173, 242] on icon "button" at bounding box center [167, 246] width 11 height 11
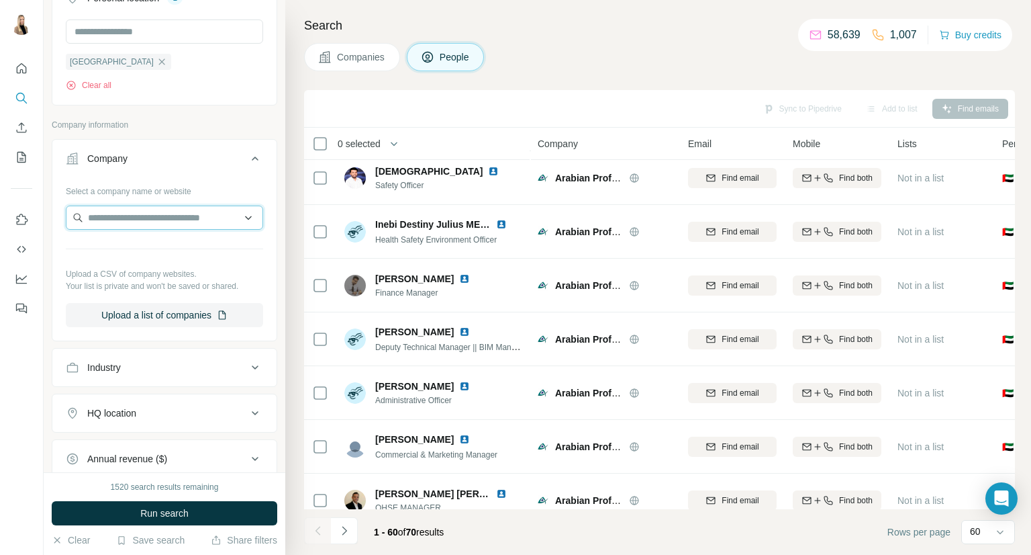
click at [171, 222] on input "text" at bounding box center [164, 217] width 197 height 24
type input "**********"
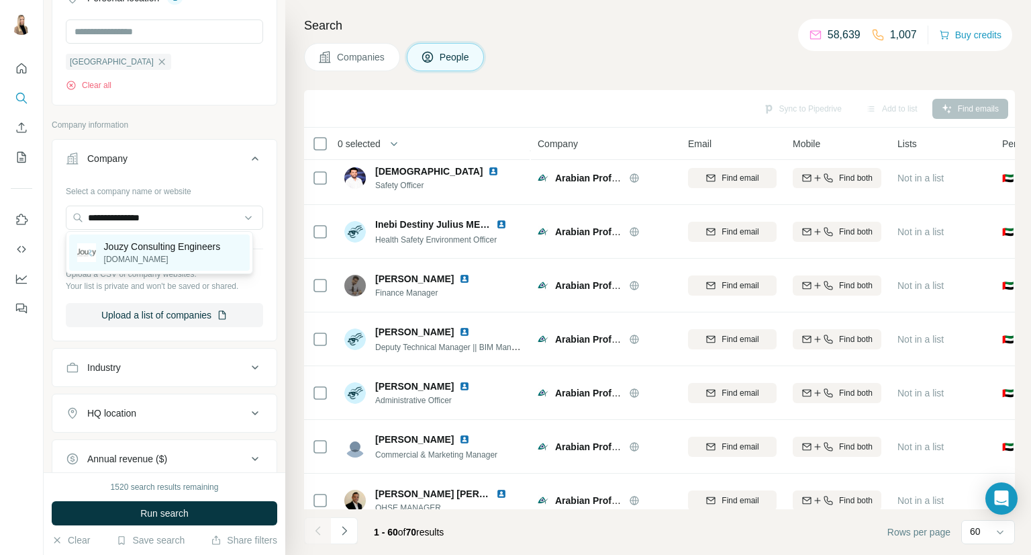
click at [180, 250] on p "Jouzy Consulting Engineers" at bounding box center [162, 246] width 117 height 13
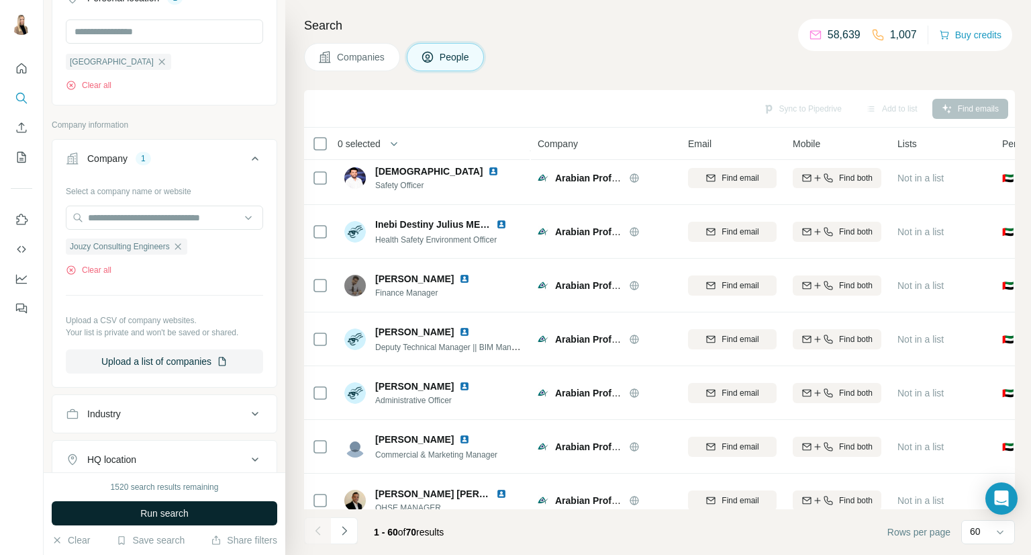
click at [166, 512] on span "Run search" at bounding box center [164, 512] width 48 height 13
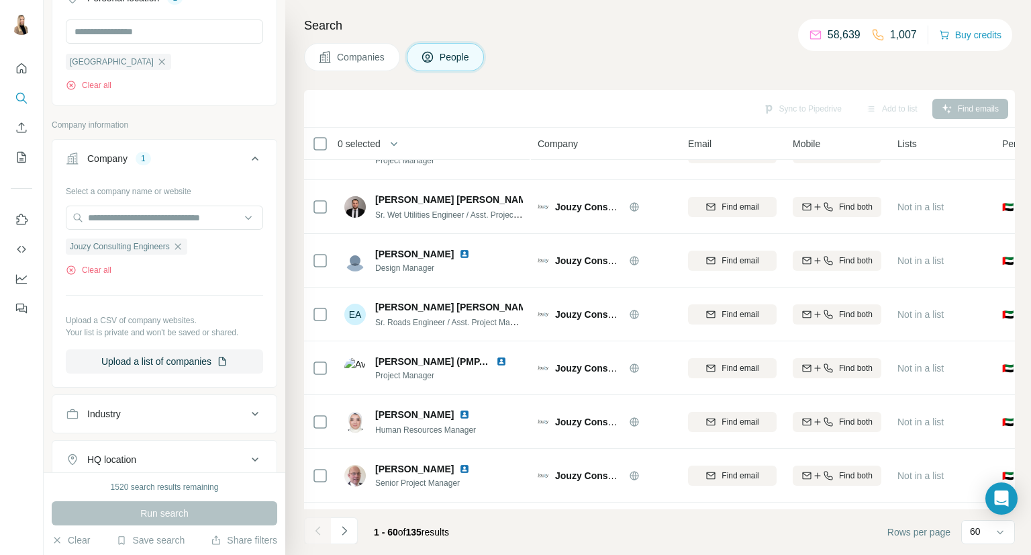
scroll to position [224, 0]
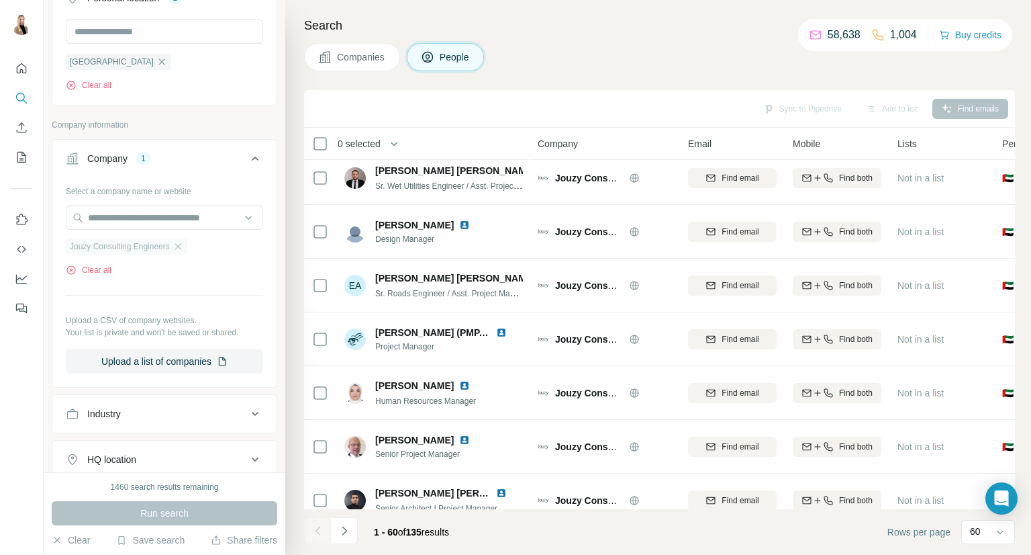
click at [187, 242] on div "Jouzy Consulting Engineers" at bounding box center [127, 246] width 122 height 16
click at [177, 244] on icon "button" at bounding box center [178, 246] width 11 height 11
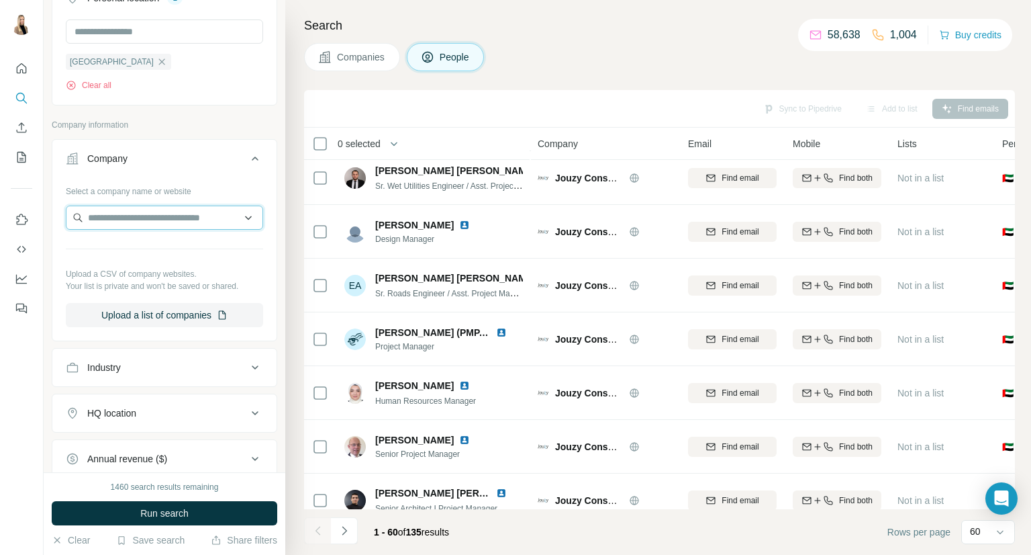
click at [186, 221] on input "text" at bounding box center [164, 217] width 197 height 24
type input "**********"
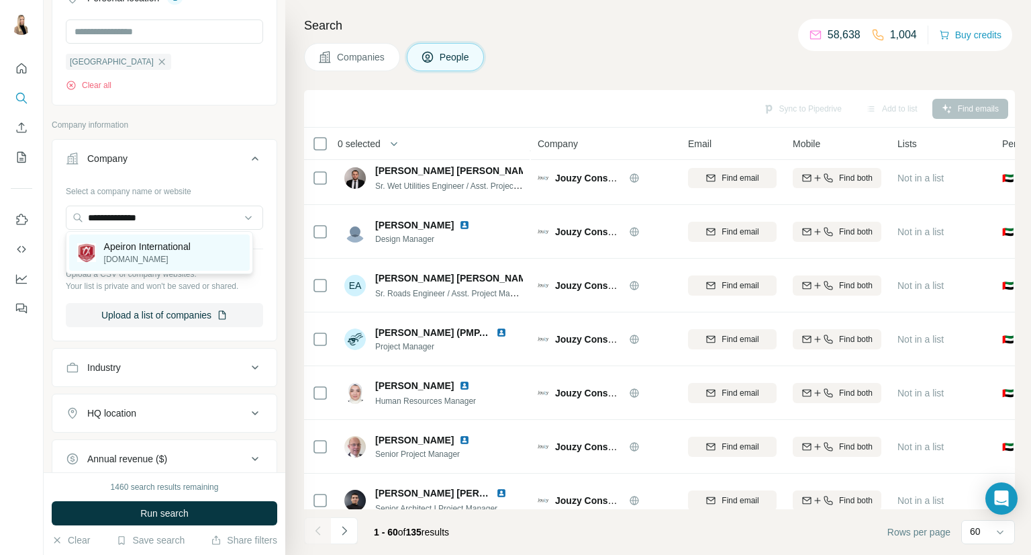
click at [146, 258] on p "[DOMAIN_NAME]" at bounding box center [147, 259] width 87 height 12
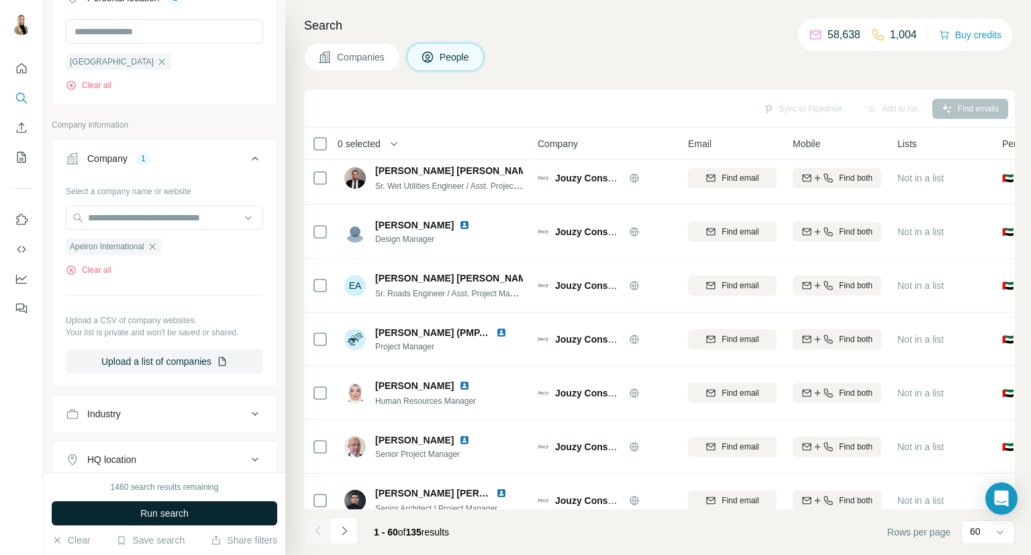
click at [173, 514] on span "Run search" at bounding box center [164, 512] width 48 height 13
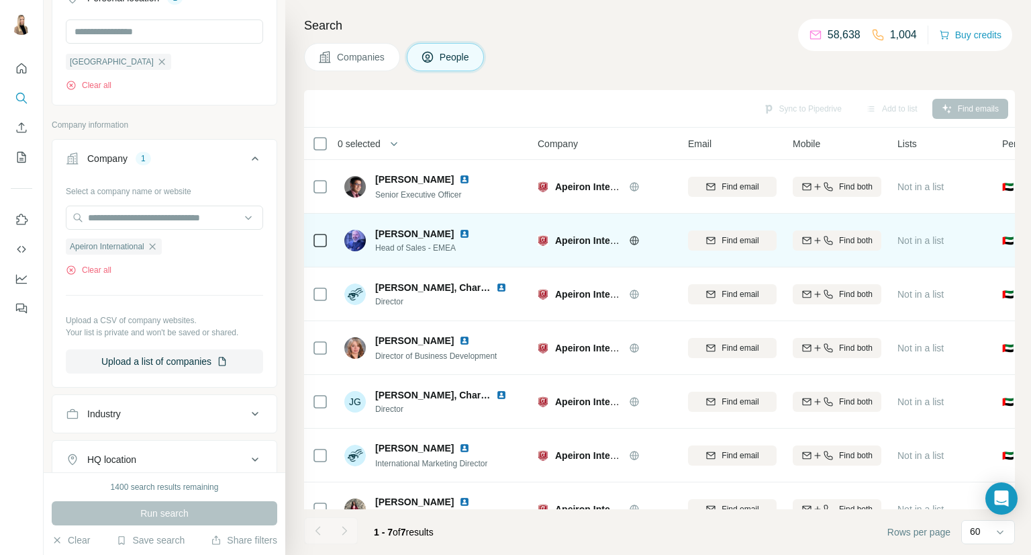
click at [459, 236] on img at bounding box center [464, 233] width 11 height 11
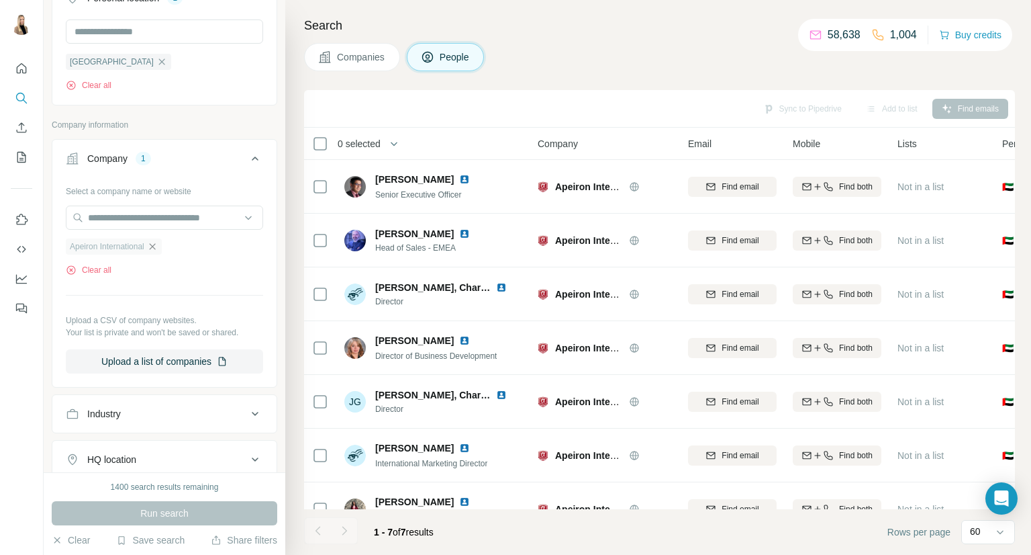
click at [153, 248] on icon "button" at bounding box center [152, 246] width 11 height 11
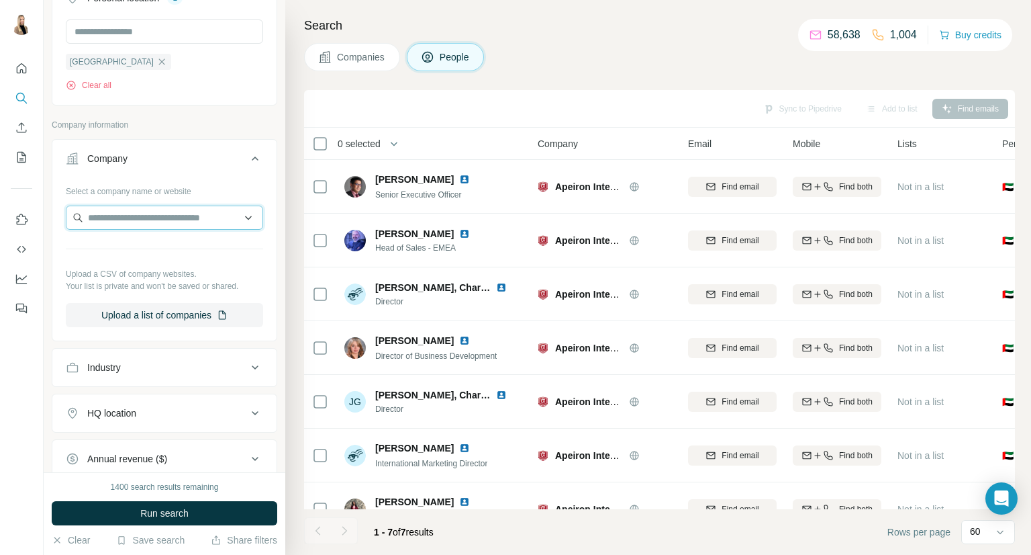
click at [169, 220] on input "text" at bounding box center [164, 217] width 197 height 24
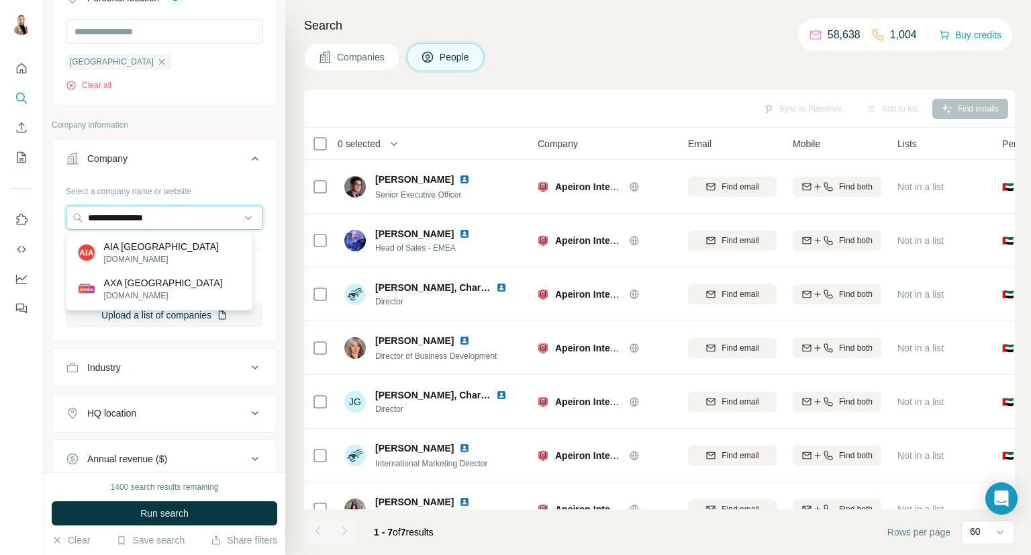
type input "**********"
